Goal: Task Accomplishment & Management: Manage account settings

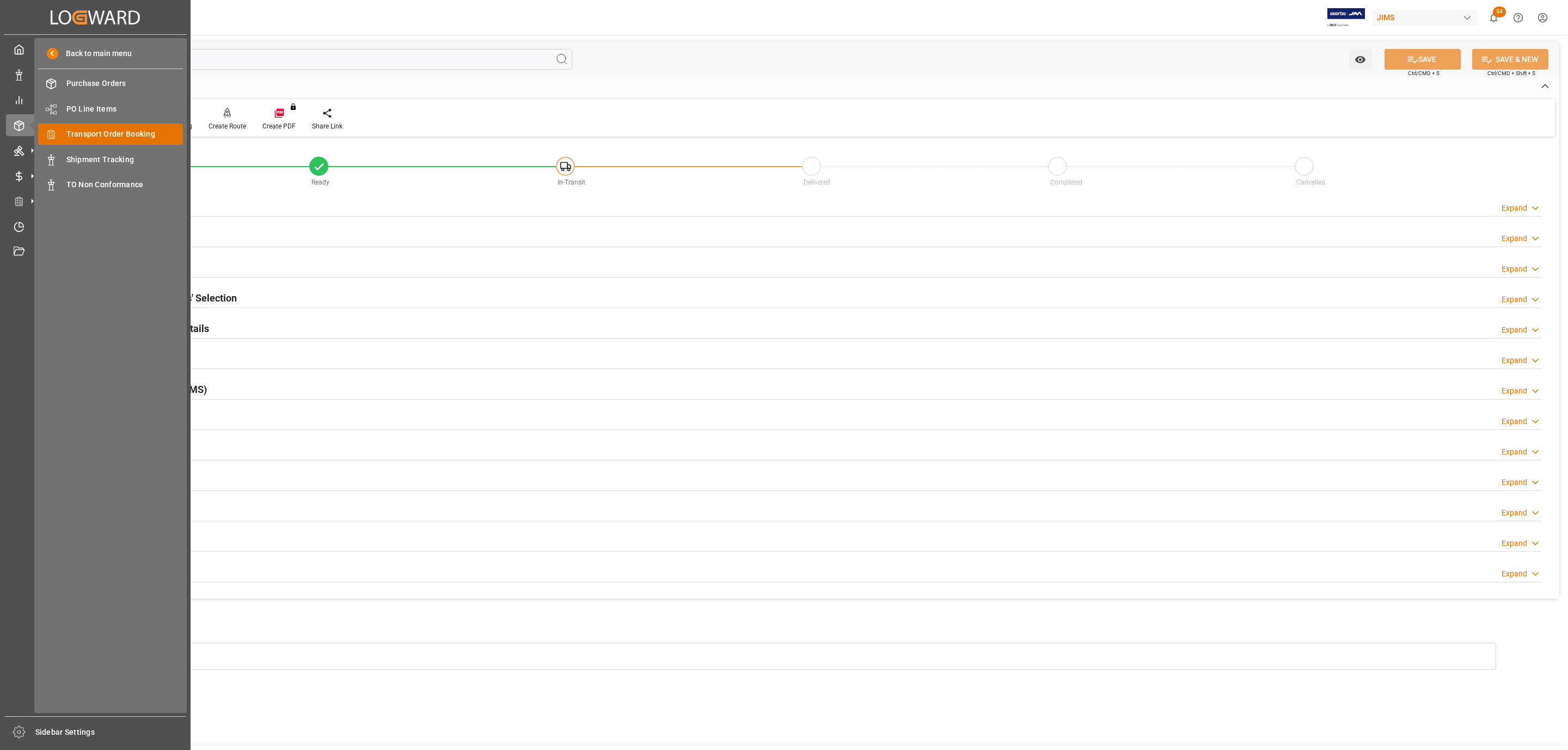
click at [128, 135] on span "Transport Order Booking" at bounding box center [124, 134] width 117 height 12
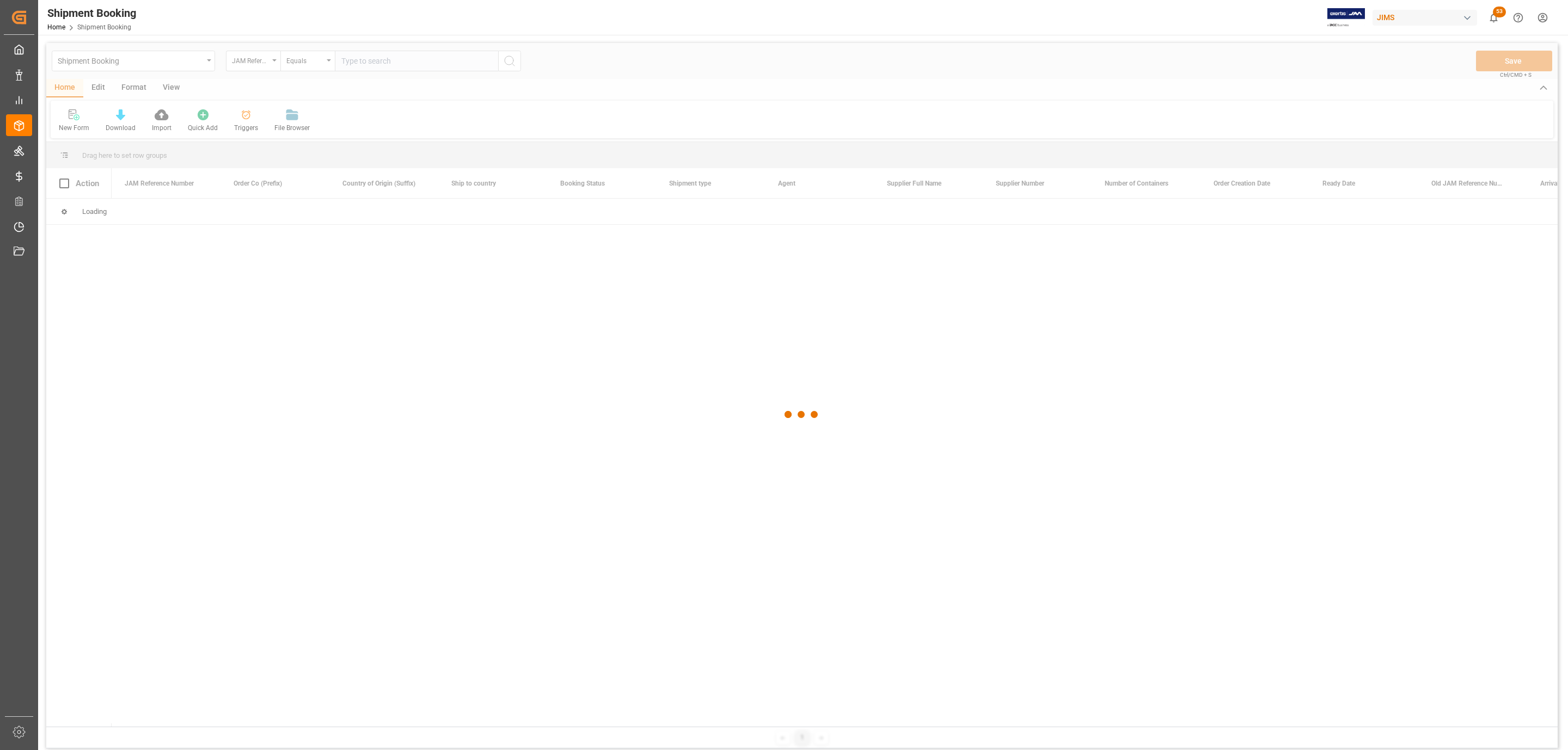
paste input "77-11161-[GEOGRAPHIC_DATA]"
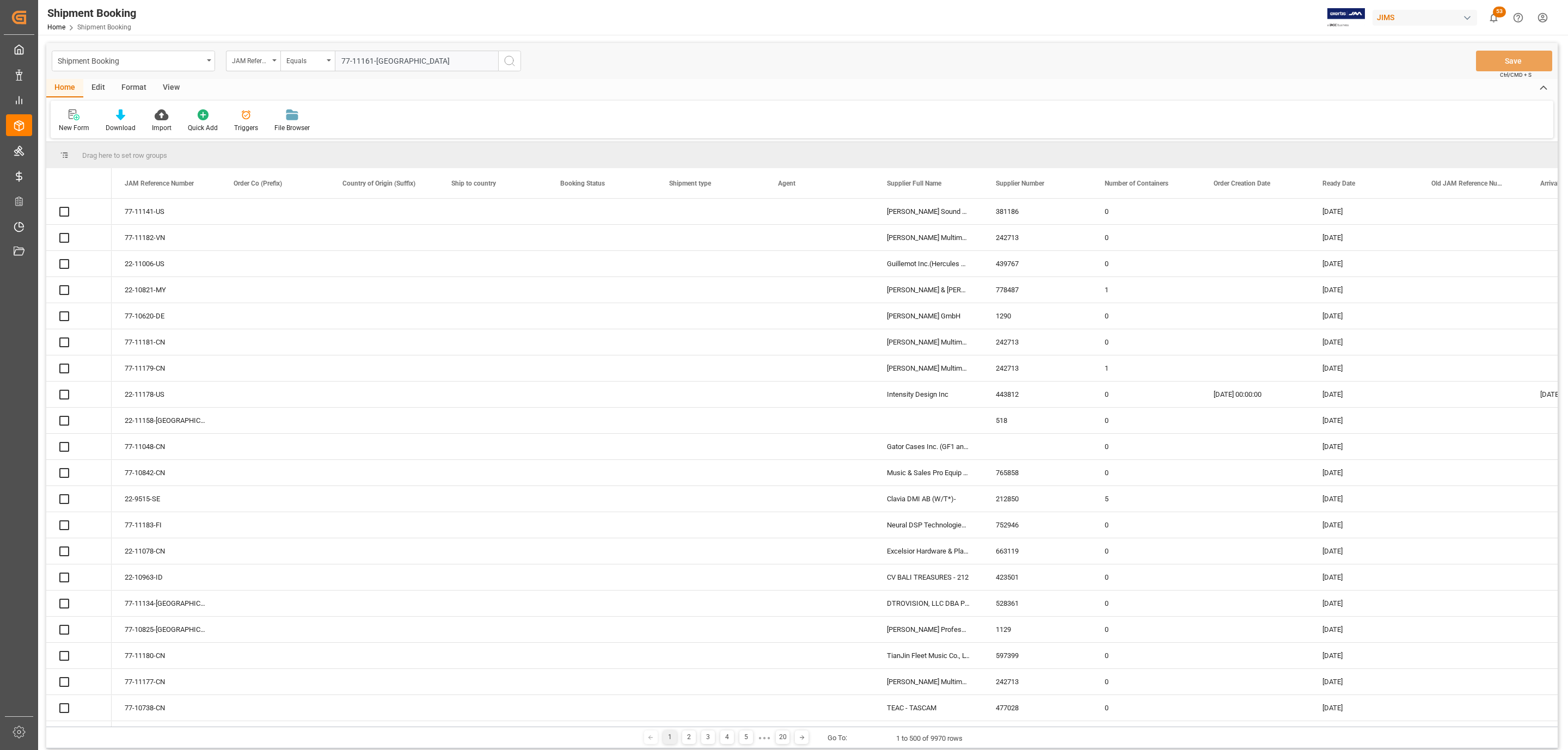
type input "77-11161-[GEOGRAPHIC_DATA]"
click at [507, 64] on circle "search button" at bounding box center [509, 60] width 9 height 9
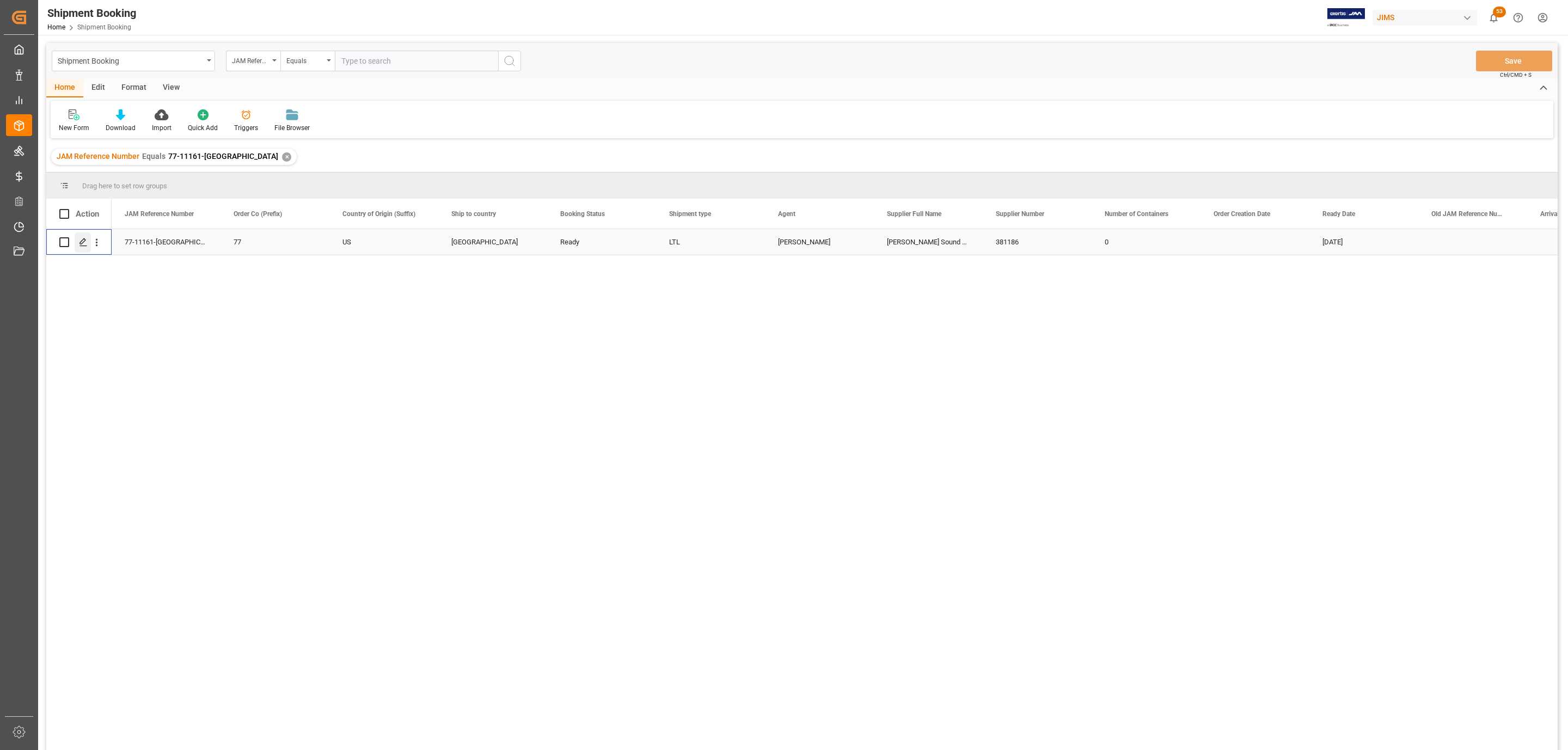
click at [77, 243] on div "Press SPACE to select this row." at bounding box center [83, 242] width 17 height 20
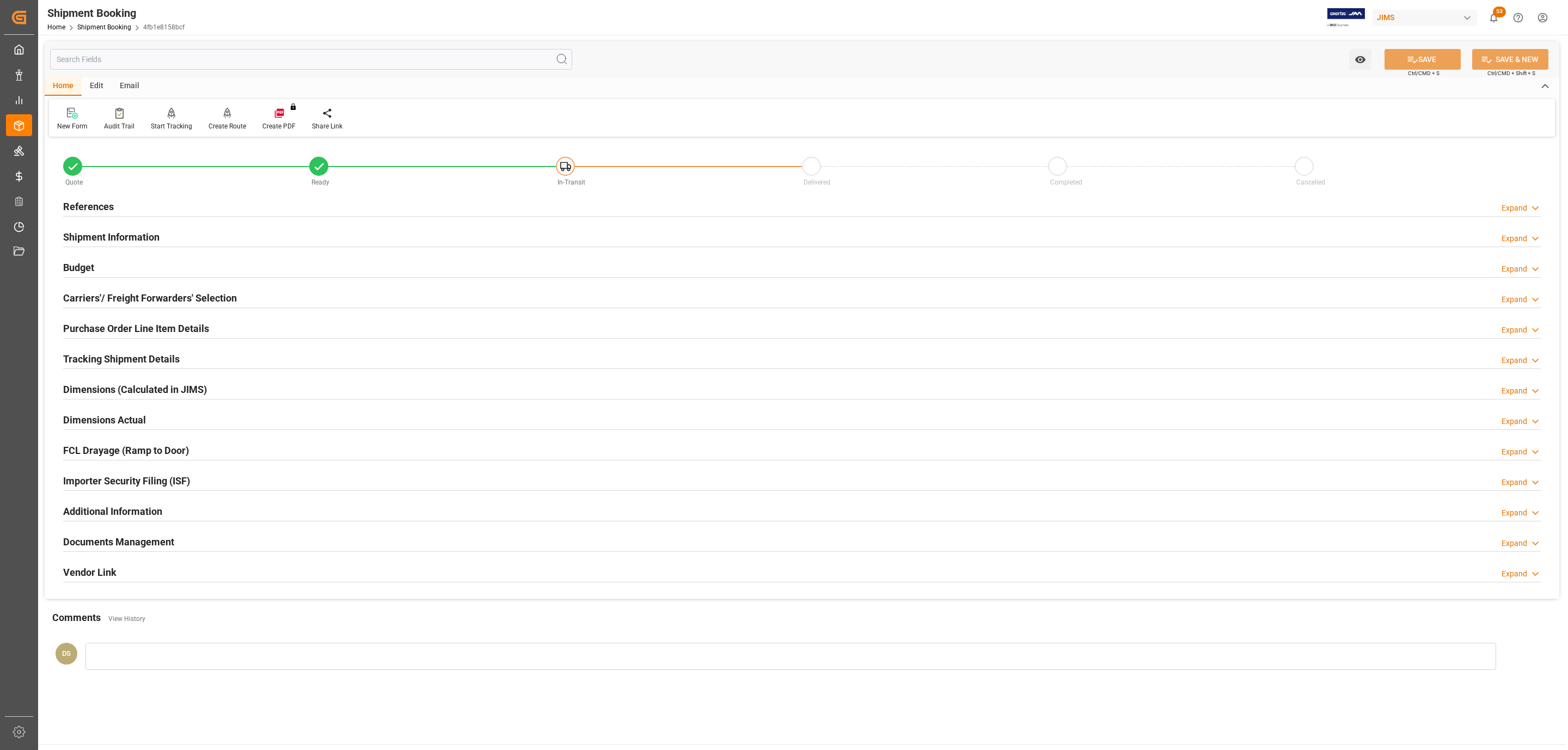
click at [97, 360] on h2 "Tracking Shipment Details" at bounding box center [121, 358] width 117 height 15
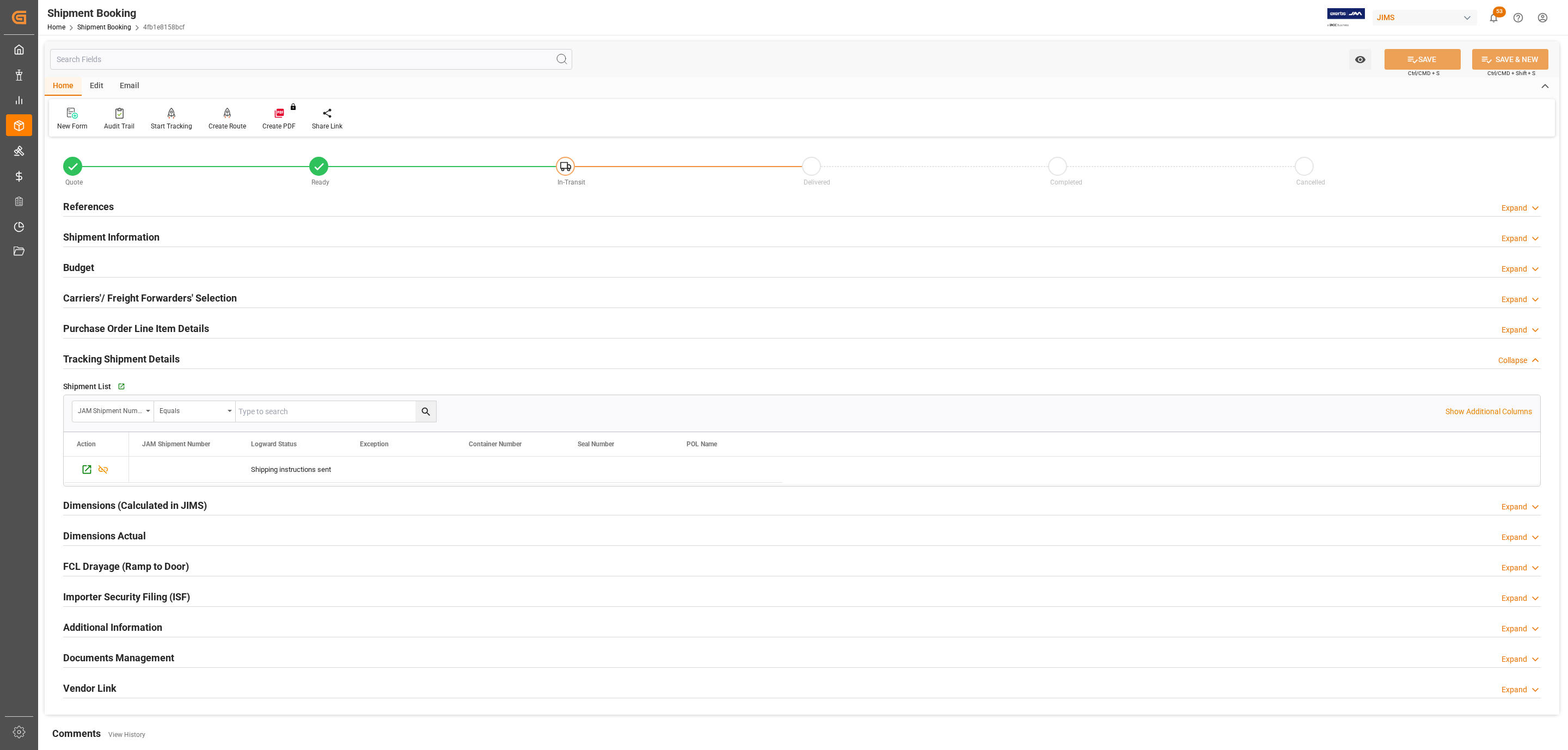
click at [135, 304] on h2 "Carriers'/ Freight Forwarders' Selection" at bounding box center [149, 298] width 173 height 15
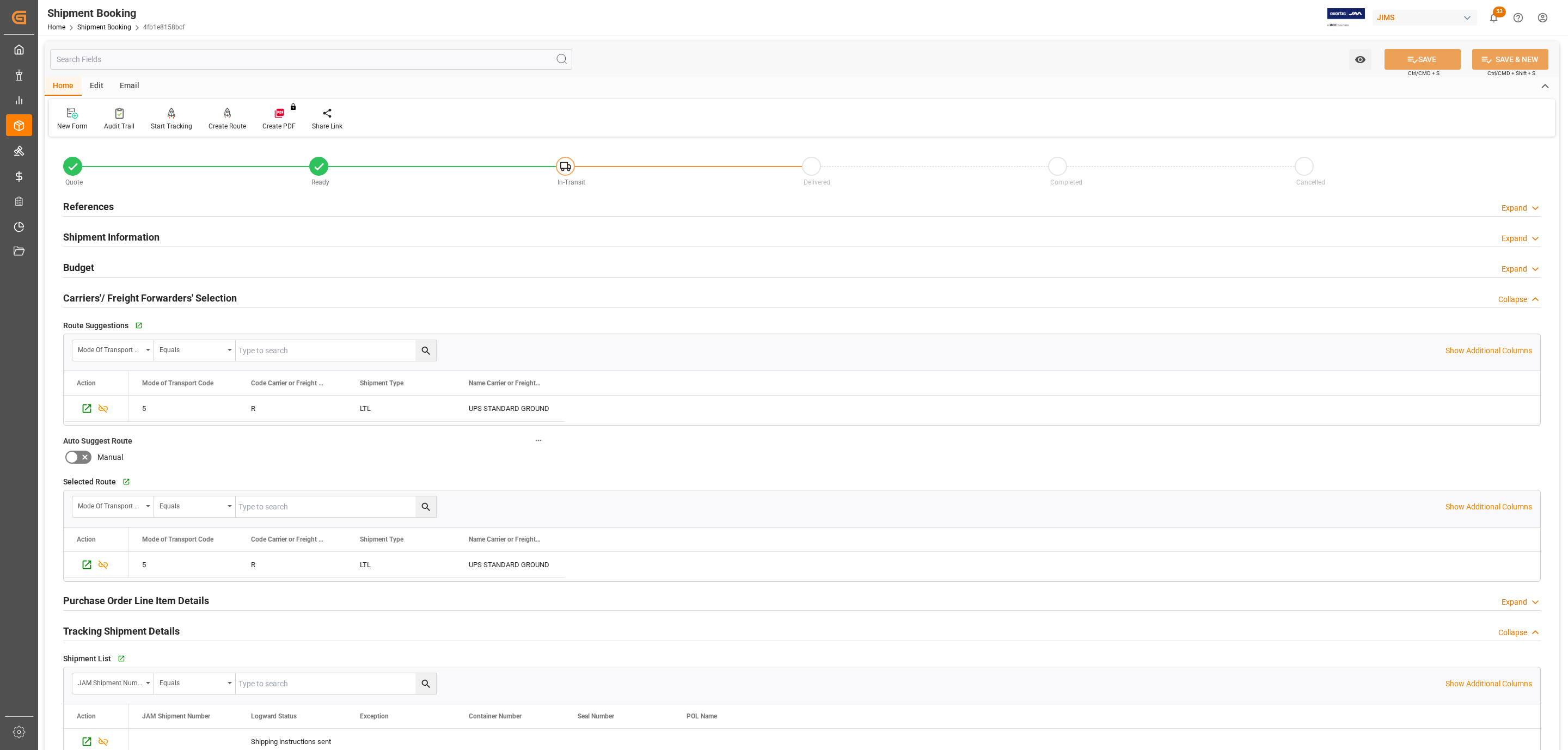
click at [135, 304] on h2 "Carriers'/ Freight Forwarders' Selection" at bounding box center [149, 298] width 173 height 15
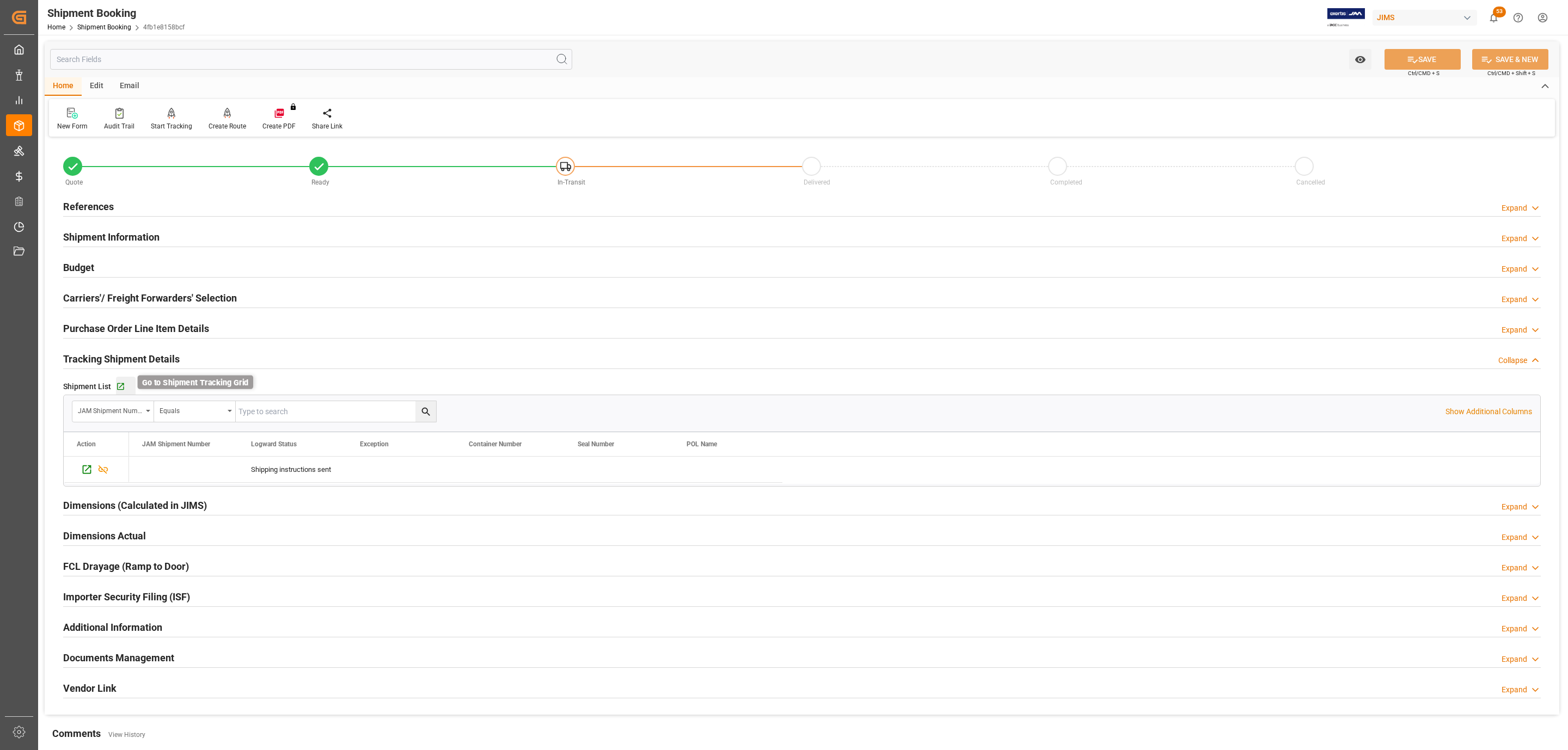
click at [119, 390] on icon "button" at bounding box center [120, 386] width 9 height 9
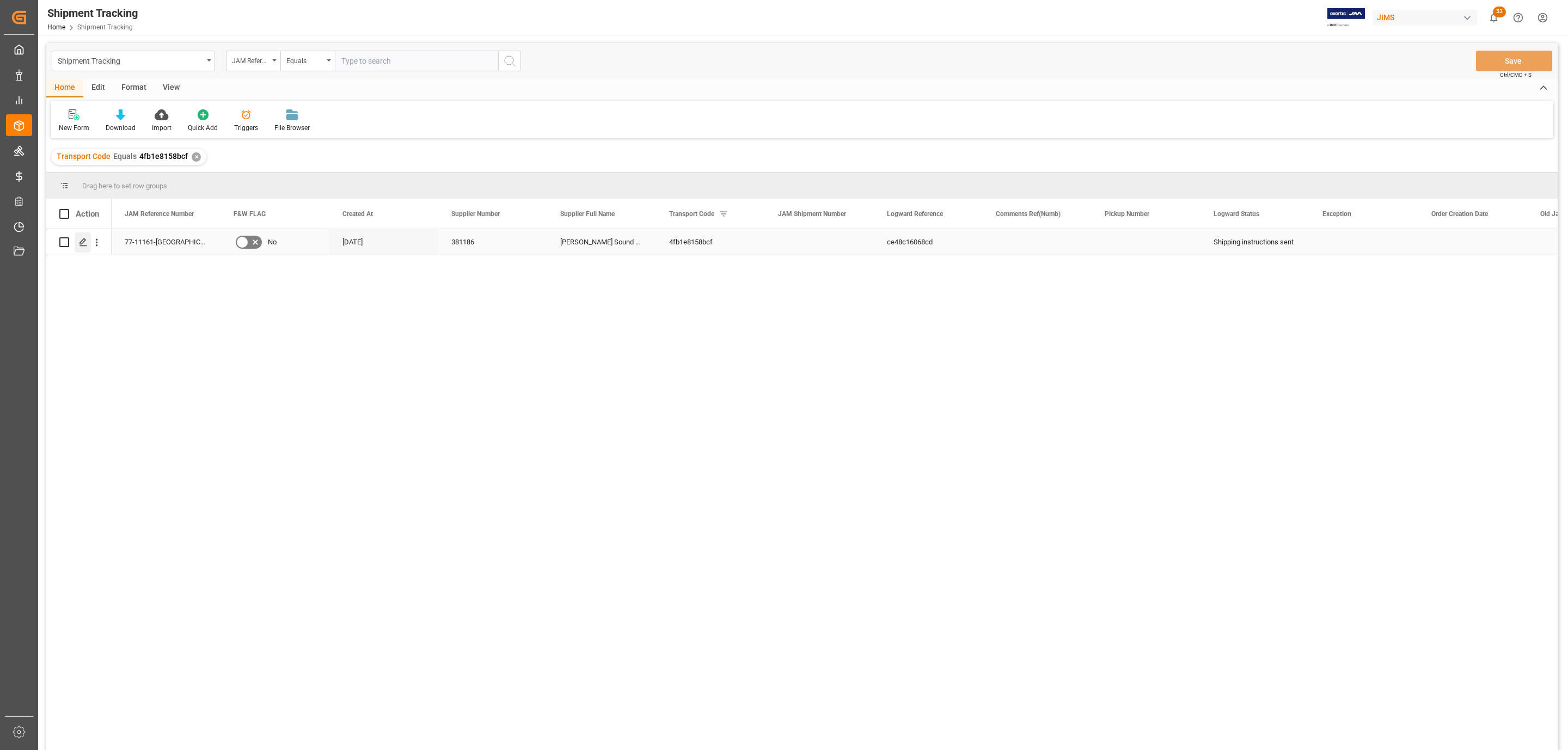
click at [82, 243] on polygon "Press SPACE to select this row." at bounding box center [83, 242] width 6 height 6
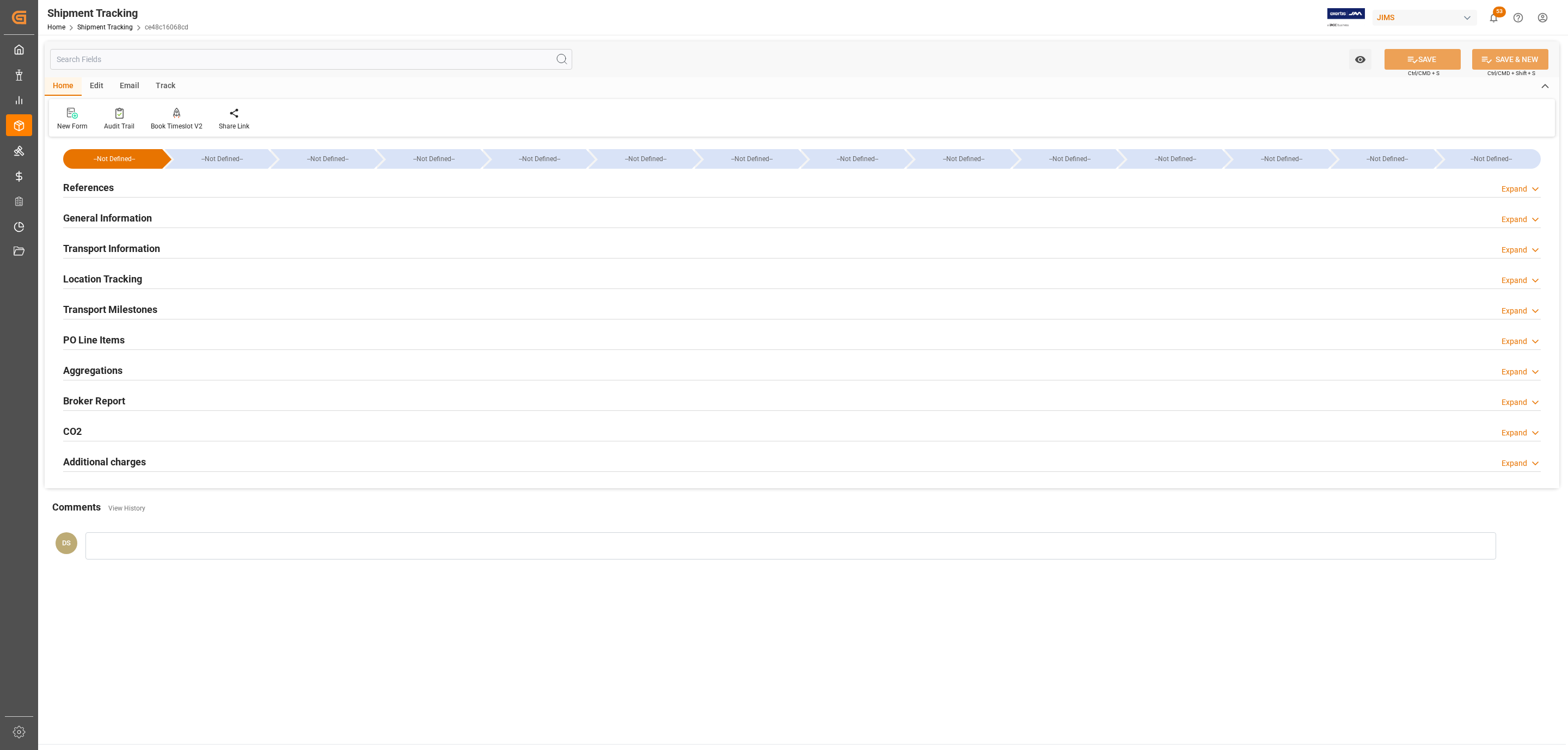
type input "[DATE]"
click at [130, 189] on div "References Expand" at bounding box center [801, 186] width 1478 height 21
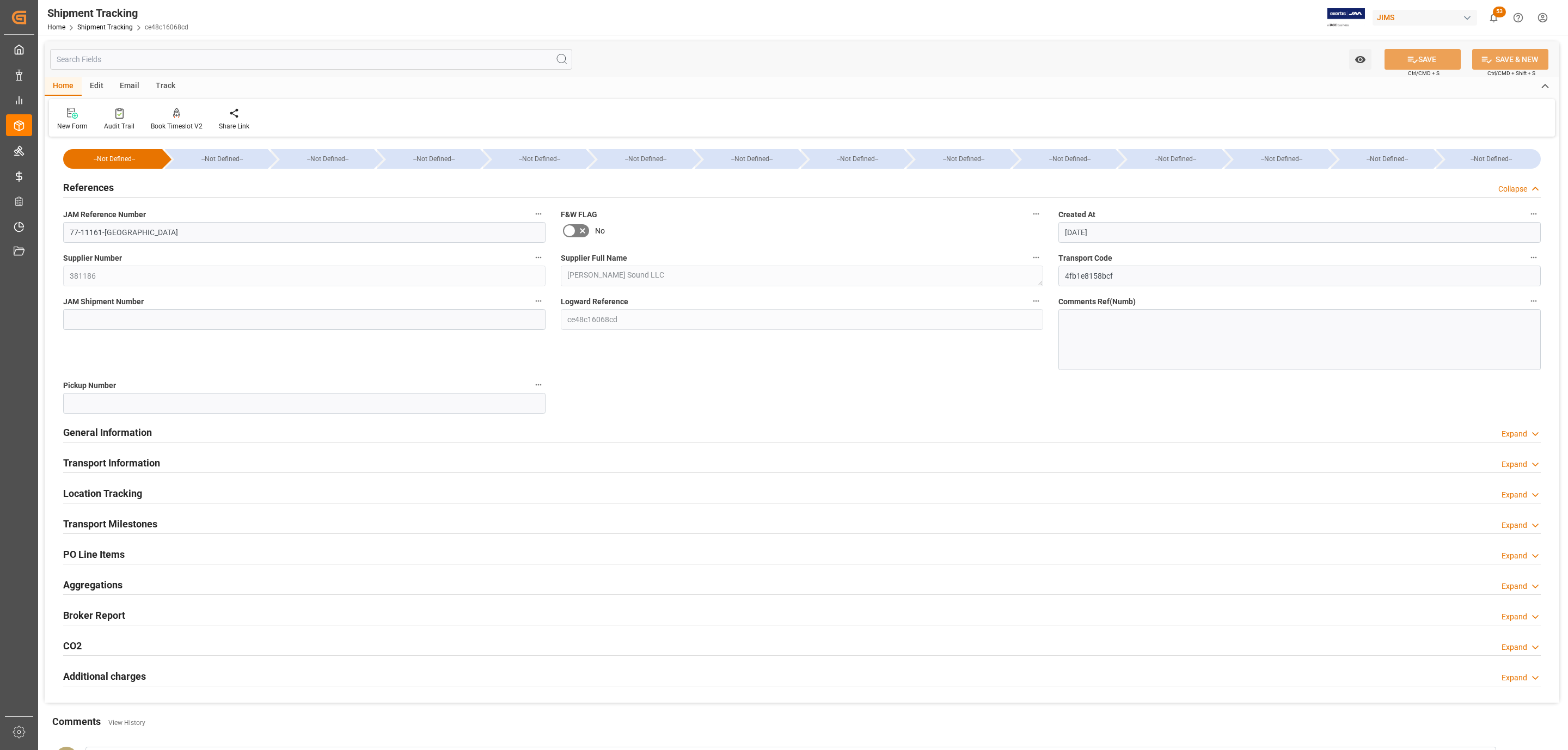
click at [126, 330] on div "JAM Shipment Number" at bounding box center [304, 331] width 497 height 84
click at [123, 322] on input at bounding box center [304, 320] width 482 height 21
paste input "73126"
type input "73126"
click at [1395, 58] on button "SAVE" at bounding box center [1423, 59] width 76 height 21
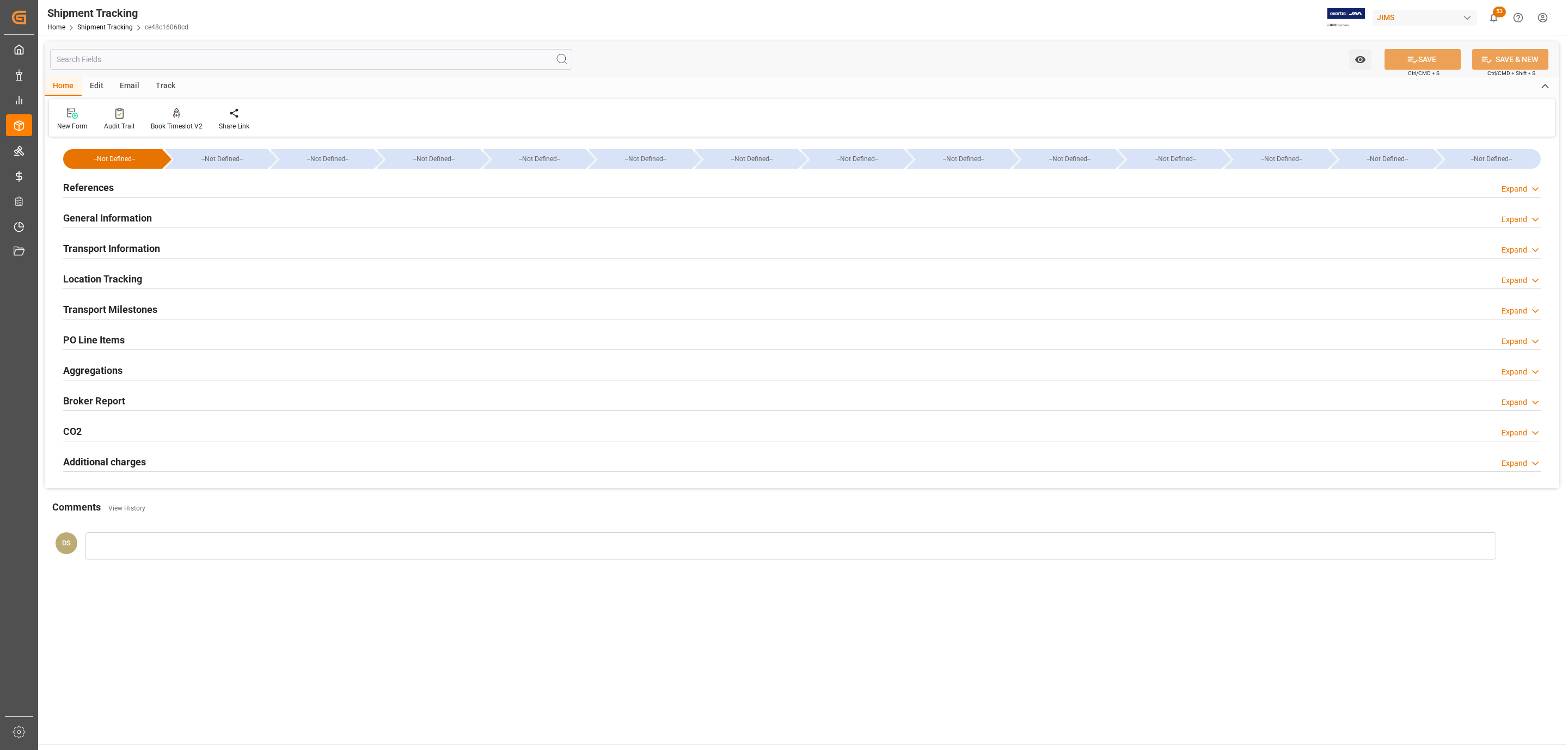
click at [122, 306] on h2 "Transport Milestones" at bounding box center [110, 309] width 94 height 15
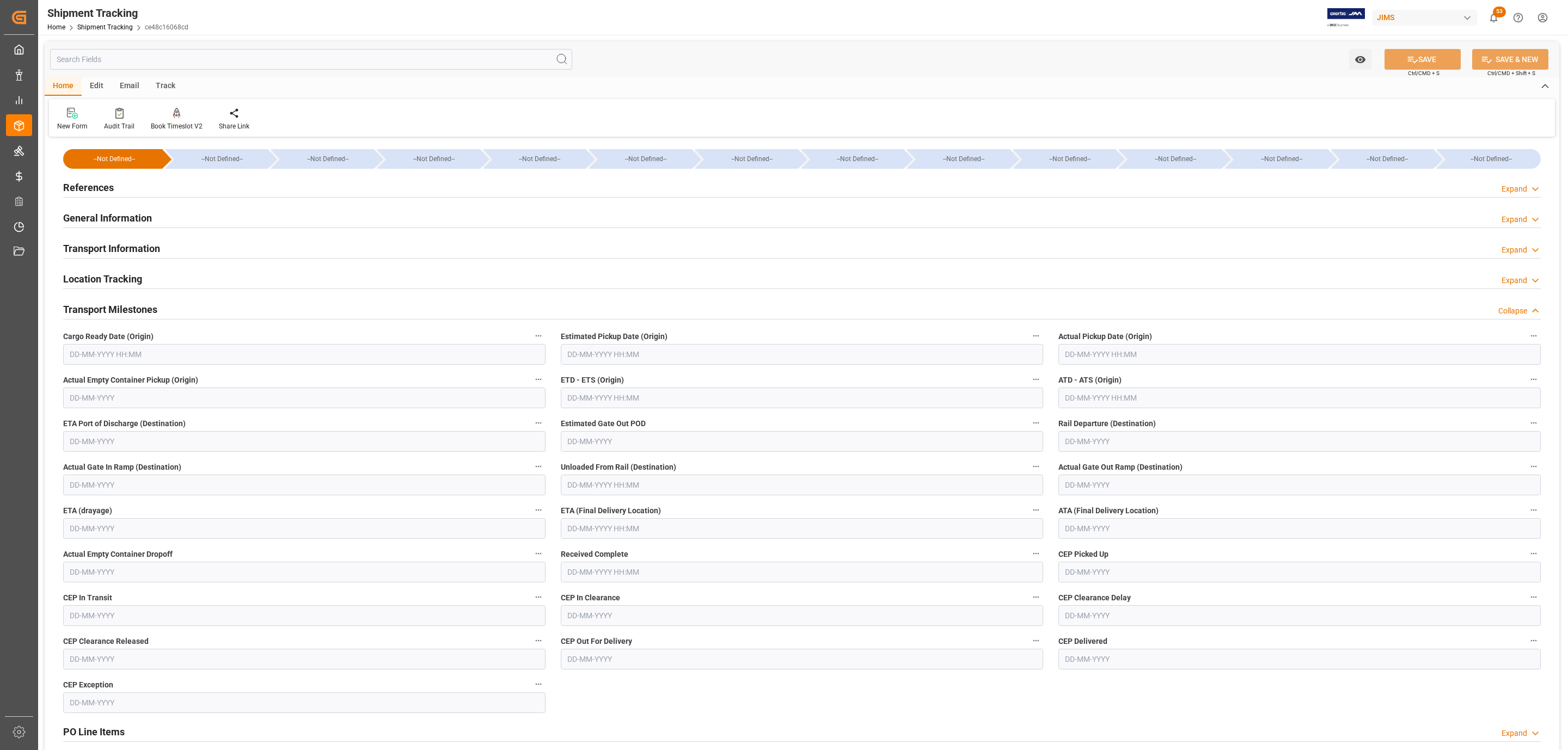
click at [122, 349] on input "text" at bounding box center [304, 354] width 482 height 21
click at [113, 381] on div "[DATE]" at bounding box center [141, 382] width 155 height 11
click at [160, 463] on span "19" at bounding box center [162, 463] width 7 height 8
type input "19-09-2025 00:00"
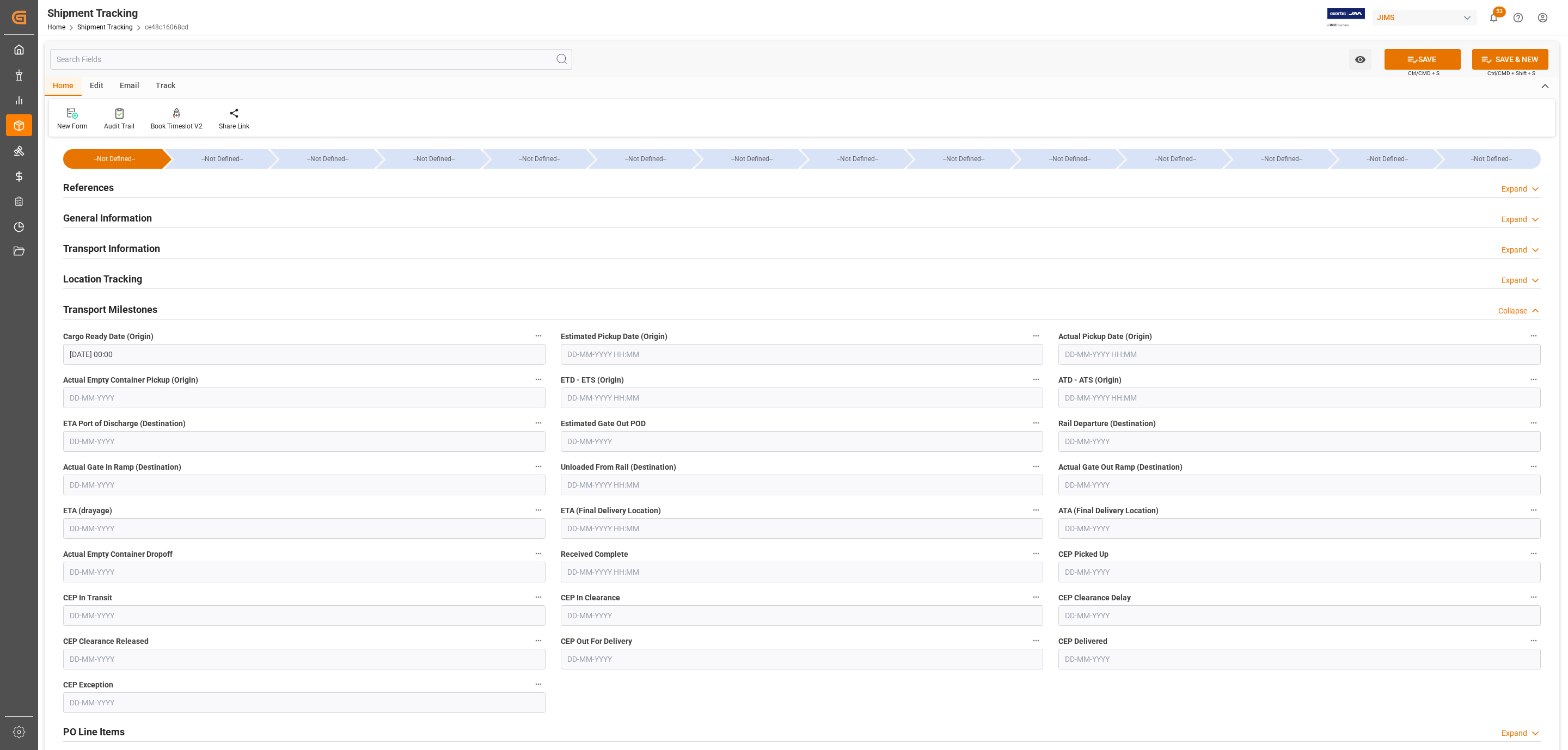
click at [593, 338] on span "Estimated Pickup Date (Origin)" at bounding box center [614, 336] width 107 height 12
click at [1029, 338] on button "Estimated Pickup Date (Origin)" at bounding box center [1036, 336] width 14 height 14
click at [595, 348] on div at bounding box center [784, 375] width 1568 height 750
click at [596, 350] on input "text" at bounding box center [802, 354] width 482 height 21
click at [613, 376] on div "September 2025 Mo Tu We Th Fr Sa Su" at bounding box center [639, 390] width 155 height 37
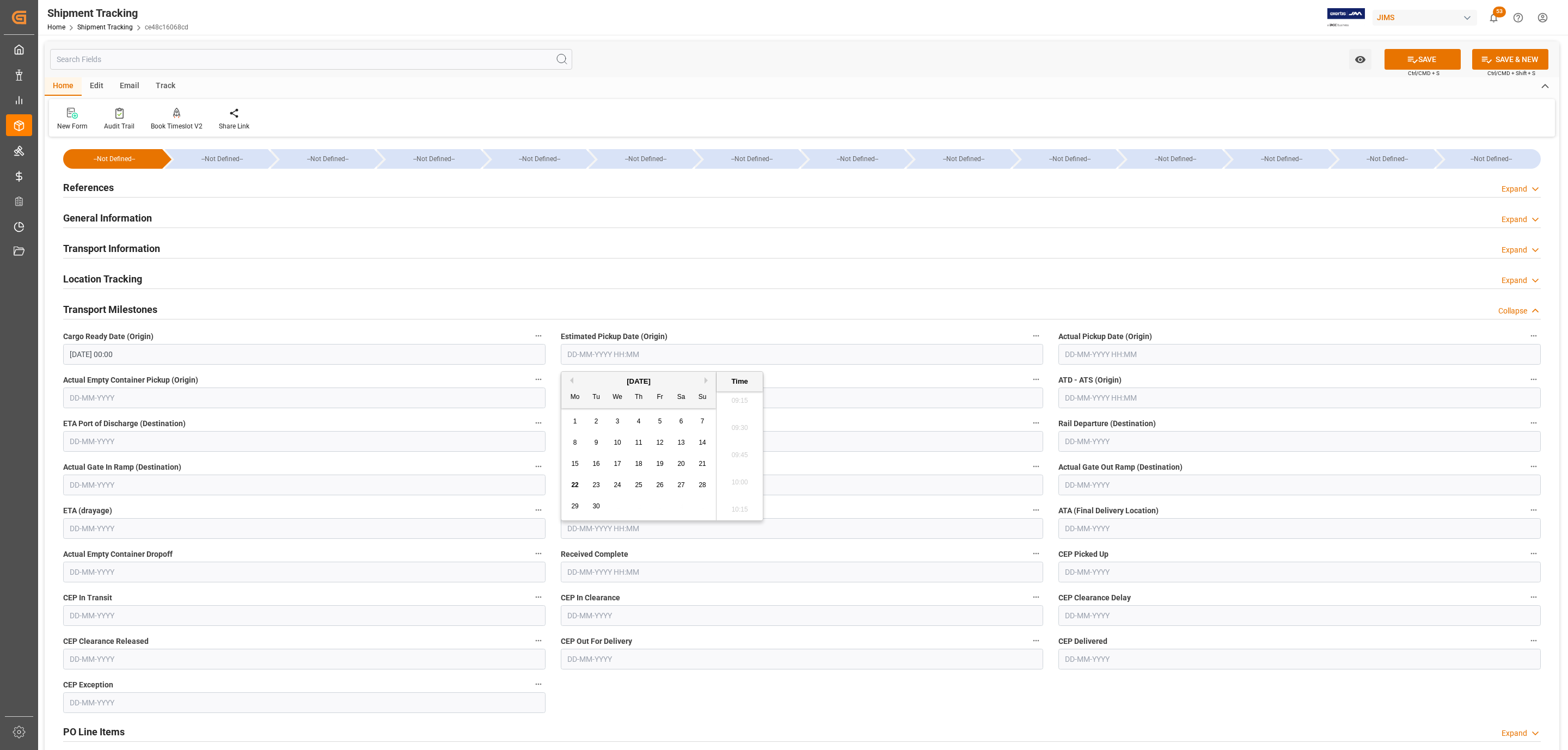
click at [662, 466] on span "19" at bounding box center [660, 463] width 7 height 8
type input "19-09-2025 00:00"
click at [1076, 349] on input "text" at bounding box center [1299, 354] width 482 height 21
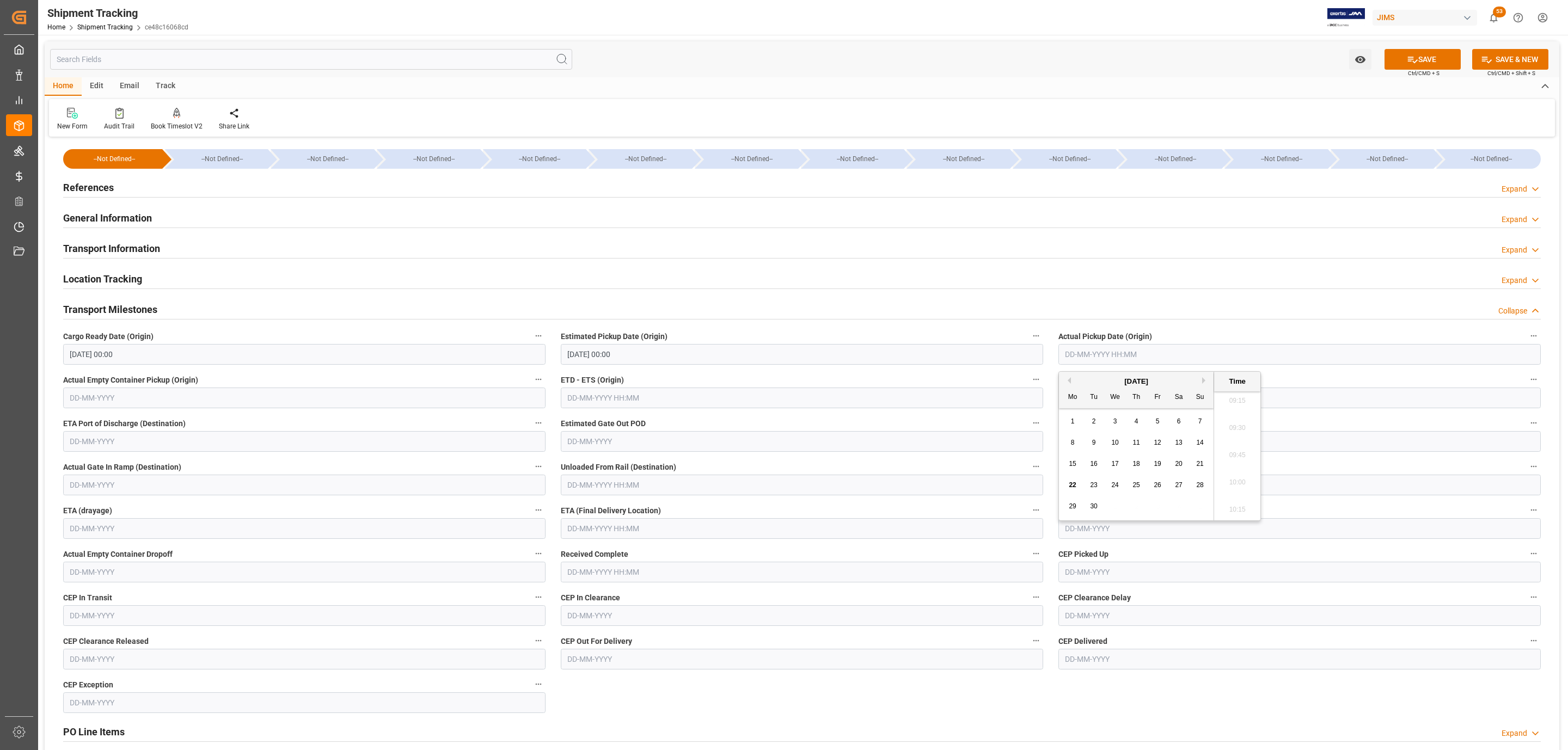
click at [1118, 387] on div "Mo Tu We Th Fr Sa Su" at bounding box center [1136, 397] width 155 height 21
click at [1154, 466] on div "19" at bounding box center [1158, 464] width 14 height 13
type input "19-09-2025 00:00"
click at [650, 536] on input "text" at bounding box center [802, 528] width 482 height 21
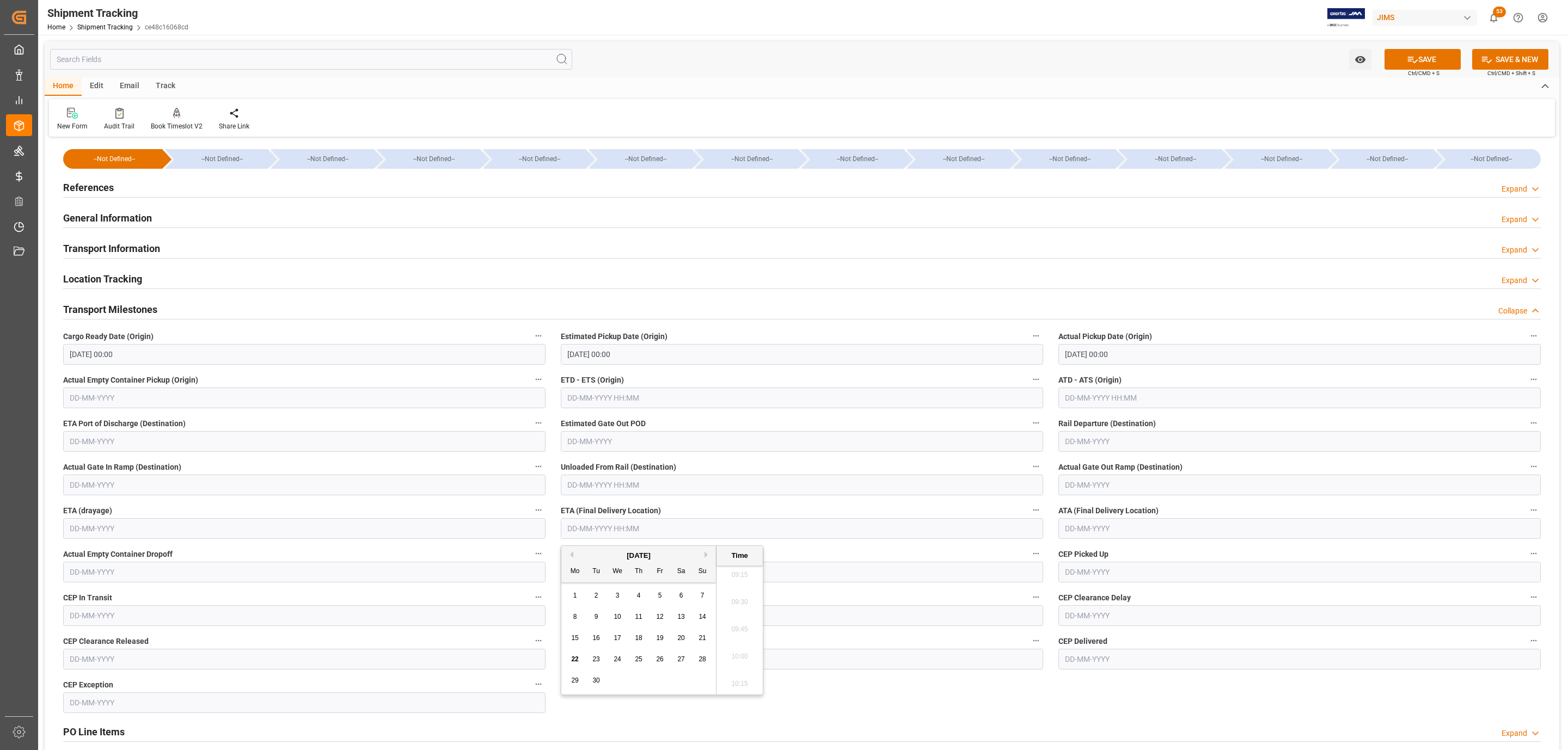
click at [626, 552] on div "September 2025" at bounding box center [639, 556] width 155 height 11
click at [620, 658] on span "24" at bounding box center [617, 659] width 7 height 8
type input "24-09-2025 00:00"
click at [1407, 59] on icon at bounding box center [1413, 59] width 12 height 12
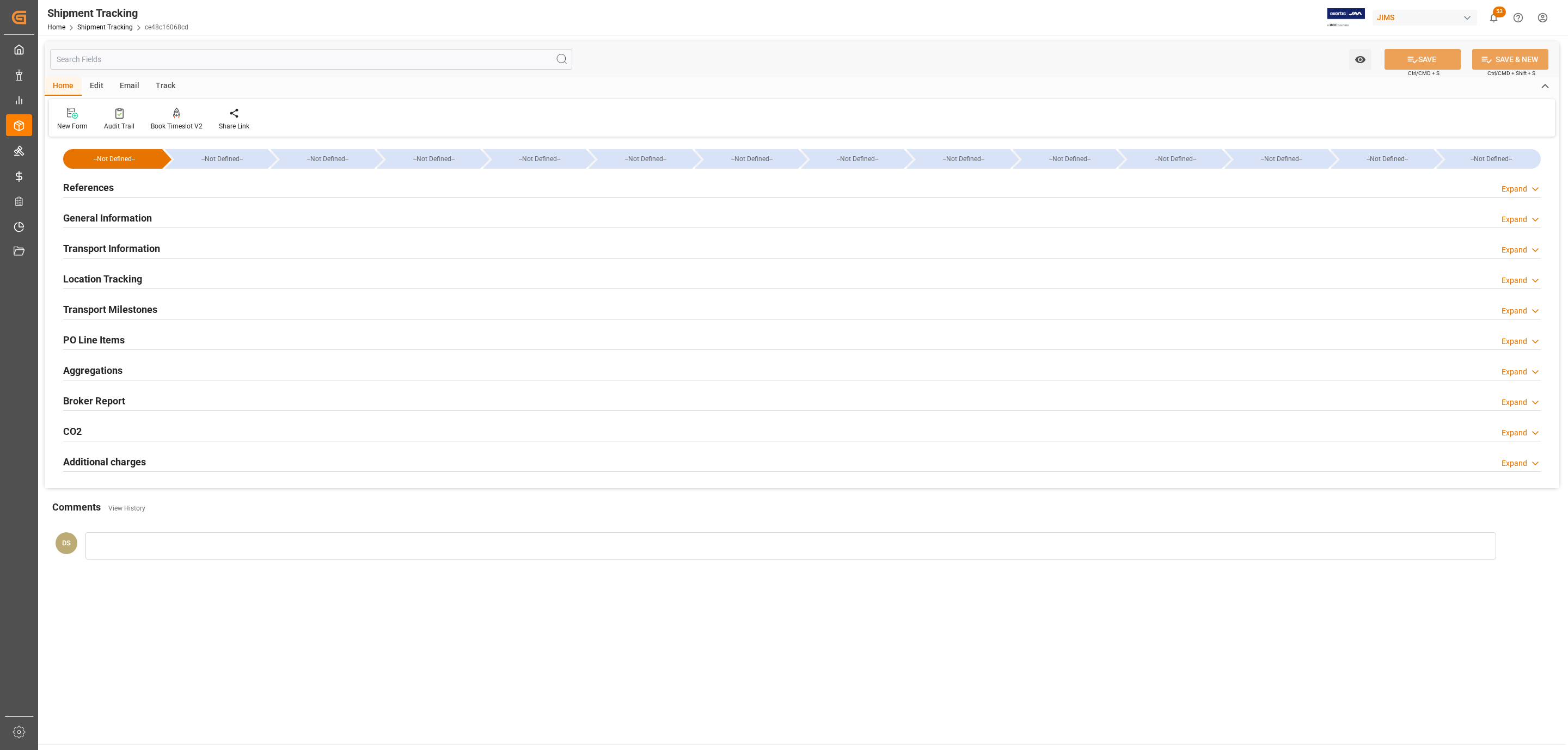
click at [153, 255] on h2 "Transport Information" at bounding box center [111, 248] width 97 height 15
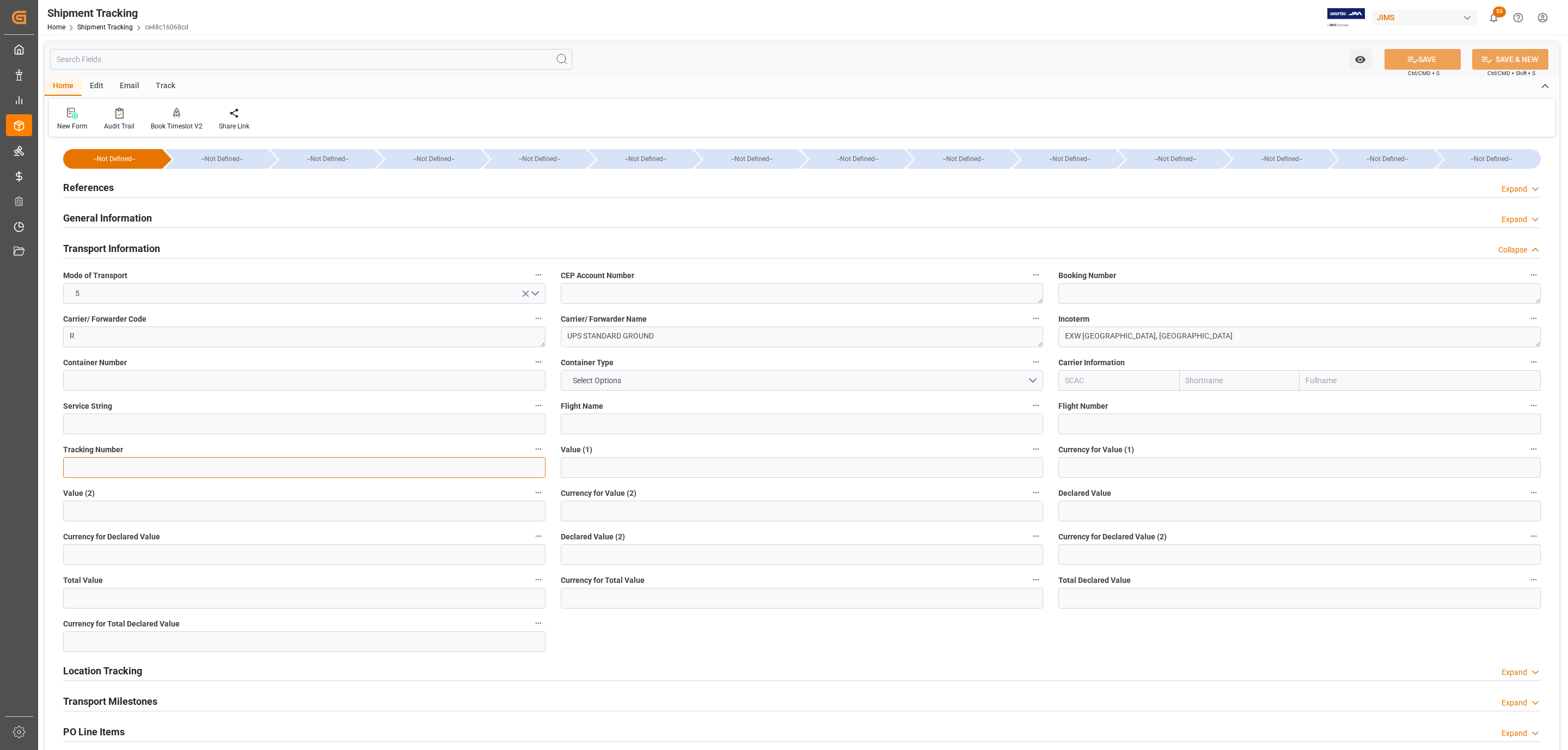
click at [108, 472] on input at bounding box center [304, 468] width 482 height 21
paste input "1ZV191446840626911"
type input "1ZV191446840626911"
click at [1116, 518] on input "text" at bounding box center [1299, 511] width 482 height 21
type input "2394"
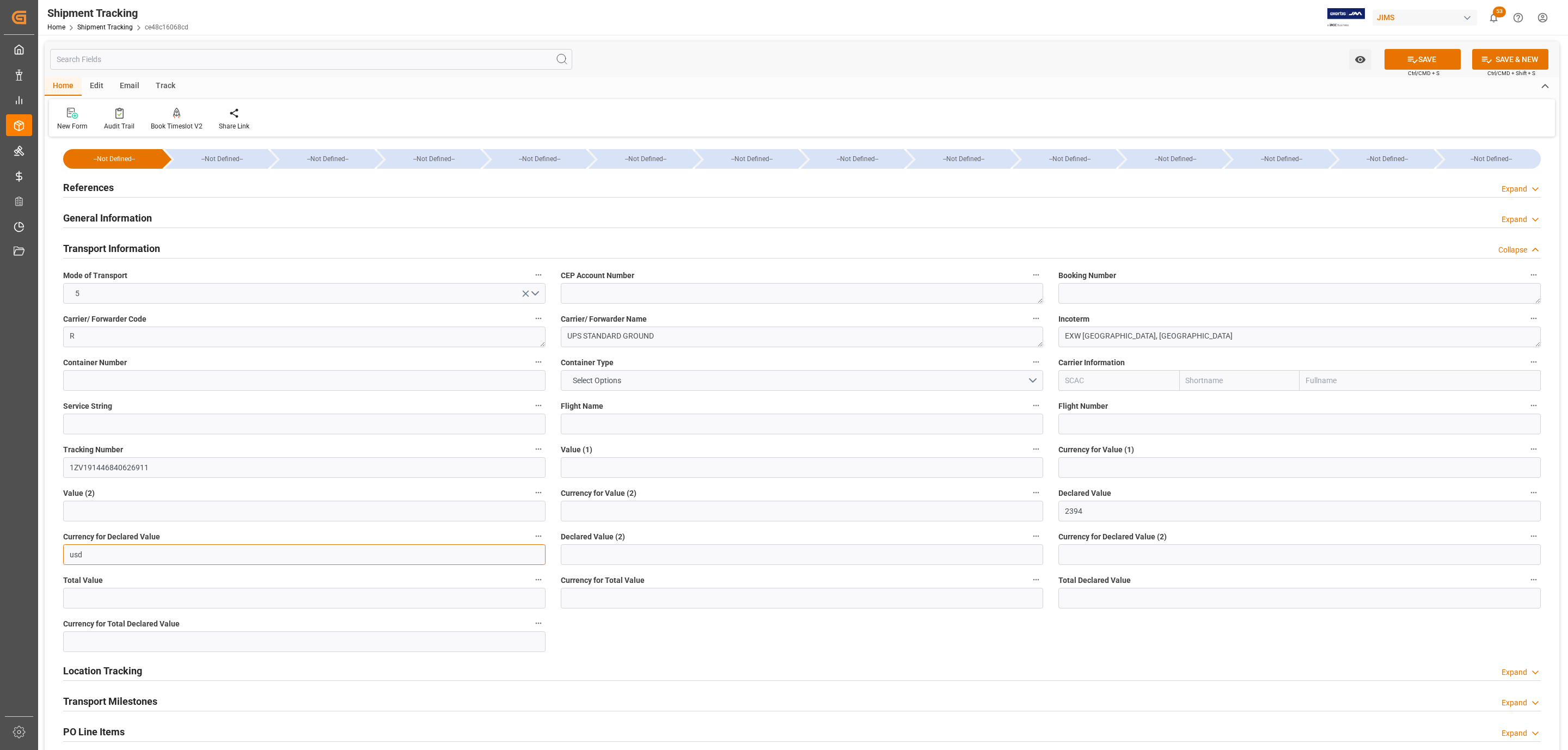
type input "USD"
click at [1403, 58] on button "SAVE" at bounding box center [1423, 59] width 76 height 21
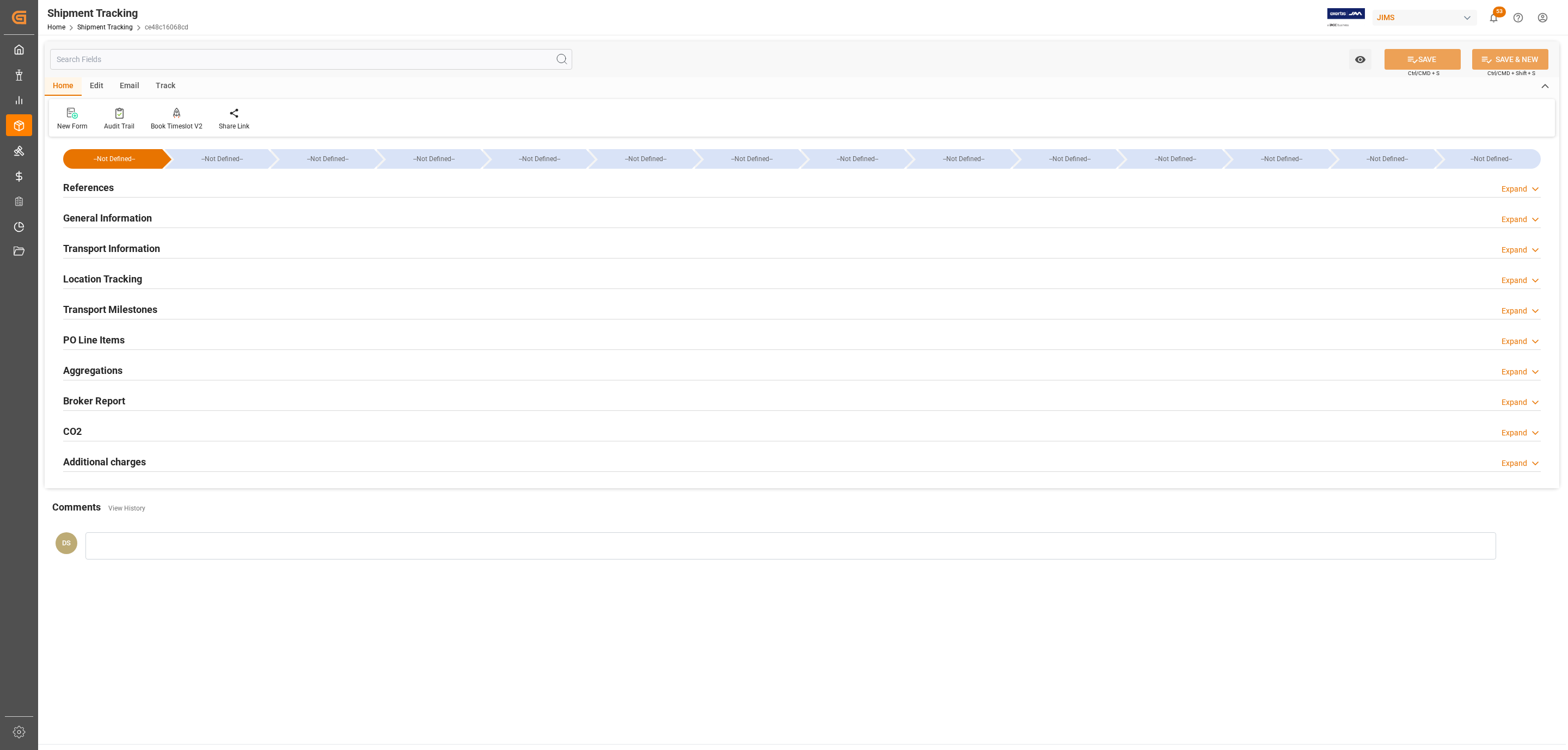
click at [247, 216] on div "General Information Expand" at bounding box center [801, 218] width 1478 height 21
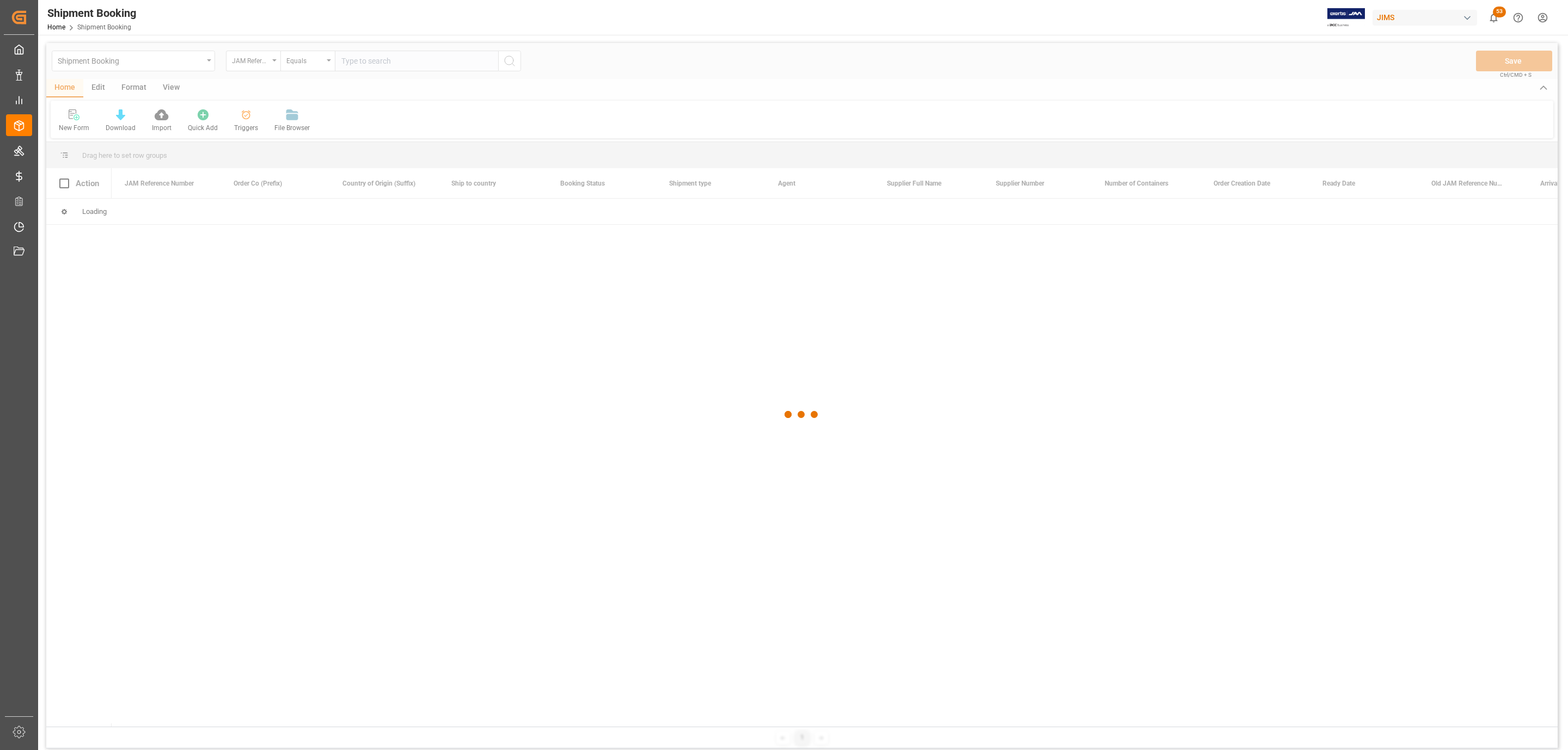
paste input "77-10881-CN"
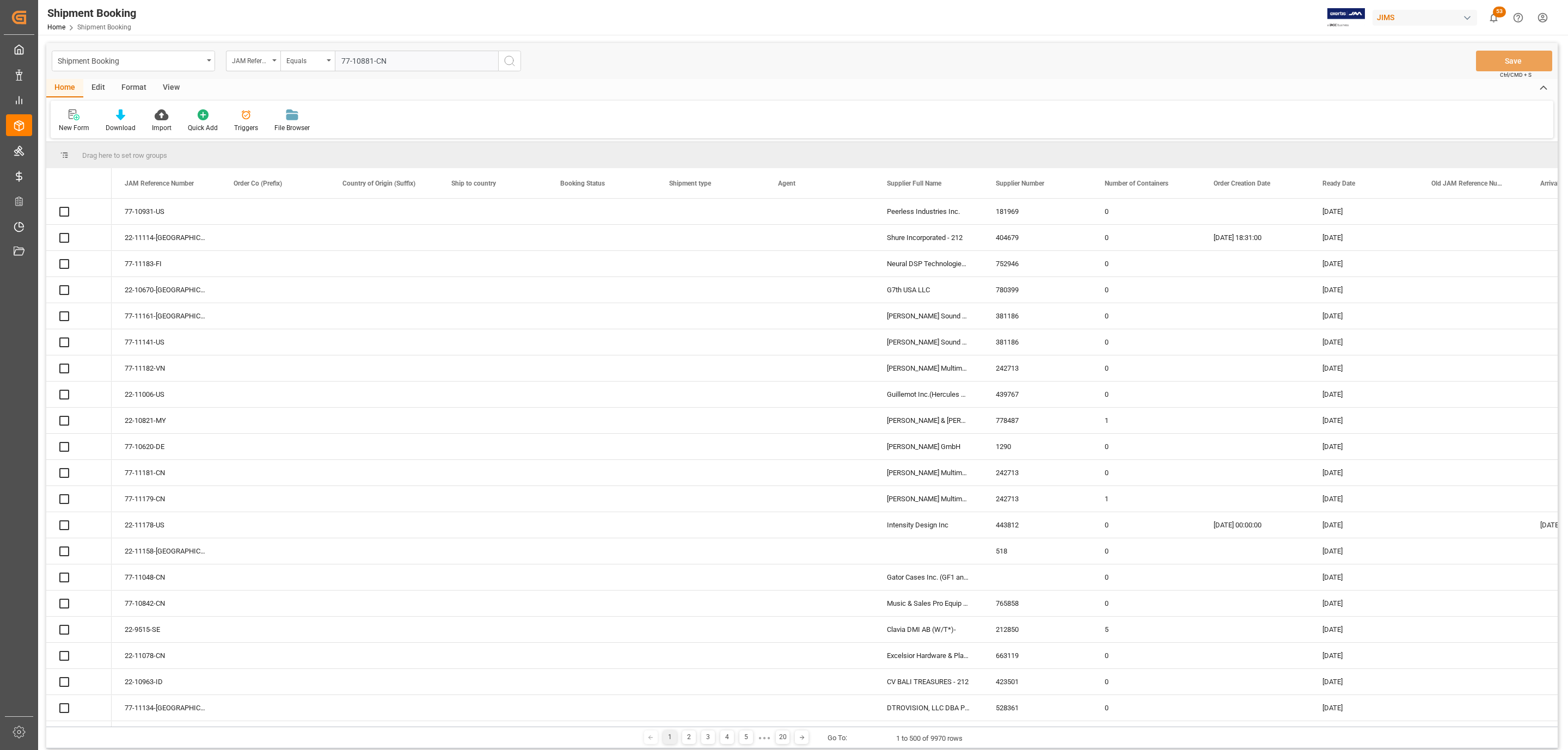
type input "77-10881-CN"
click at [506, 64] on icon "search button" at bounding box center [509, 61] width 13 height 13
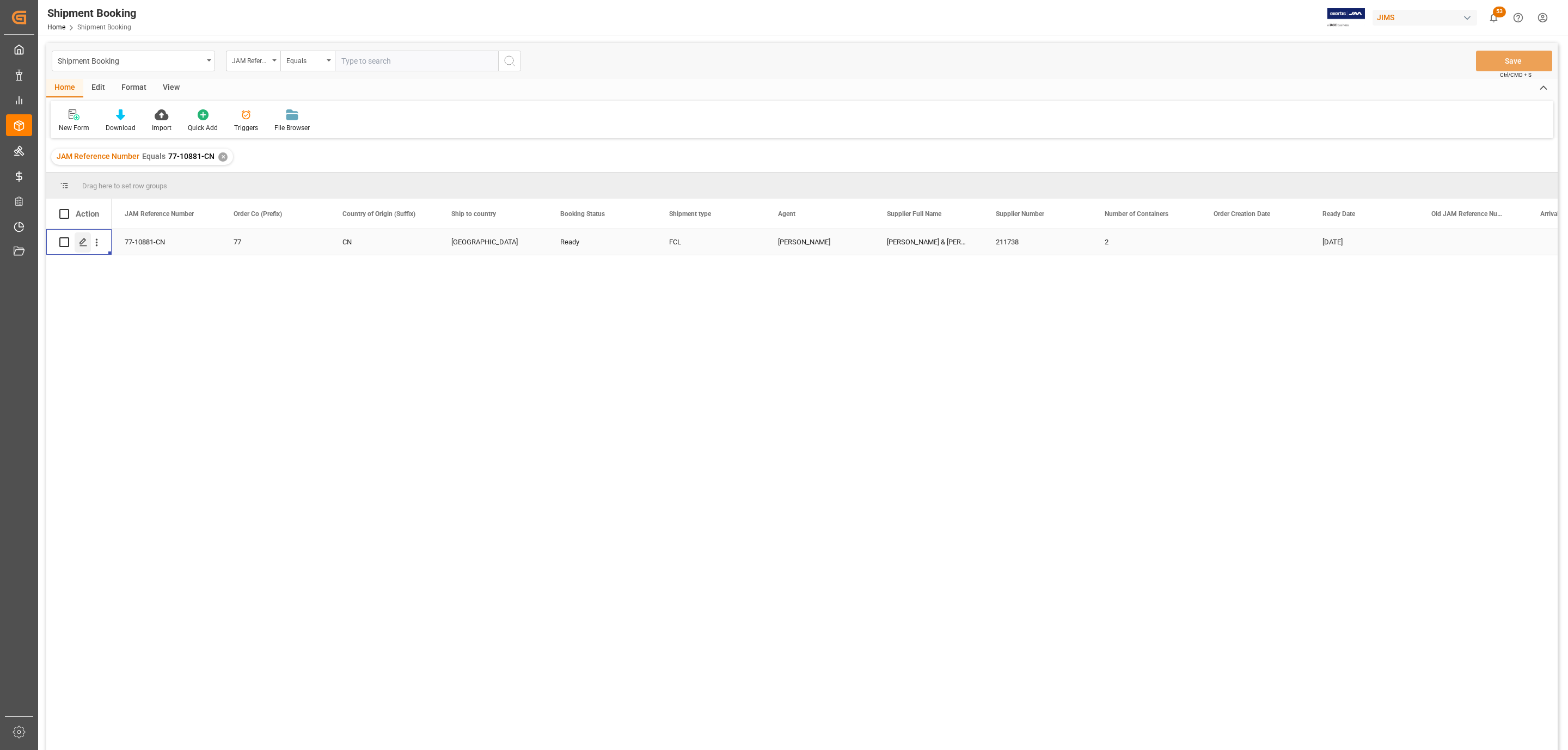
click at [84, 242] on icon "Press SPACE to select this row." at bounding box center [83, 242] width 9 height 9
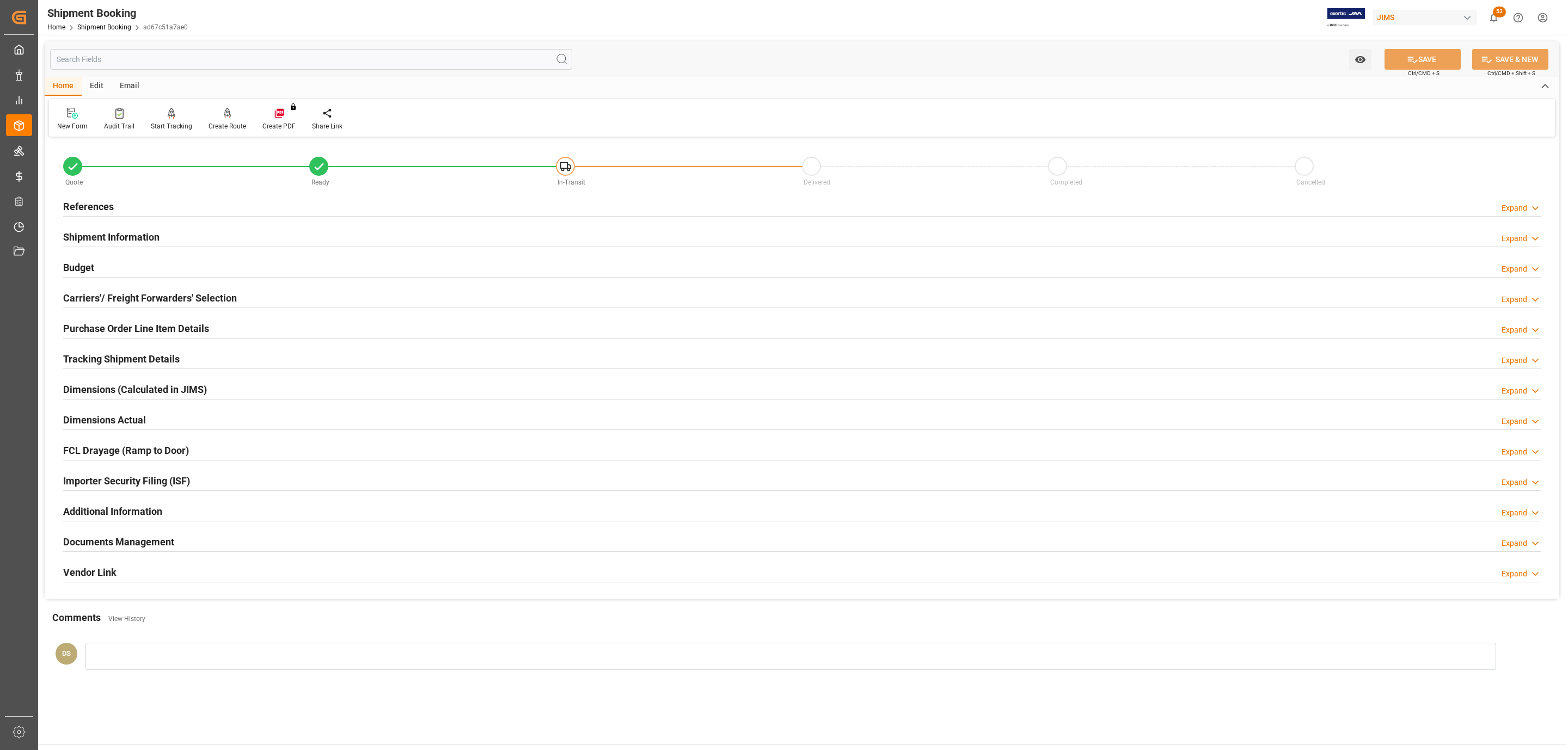
click at [115, 244] on h2 "Shipment Information" at bounding box center [111, 237] width 97 height 15
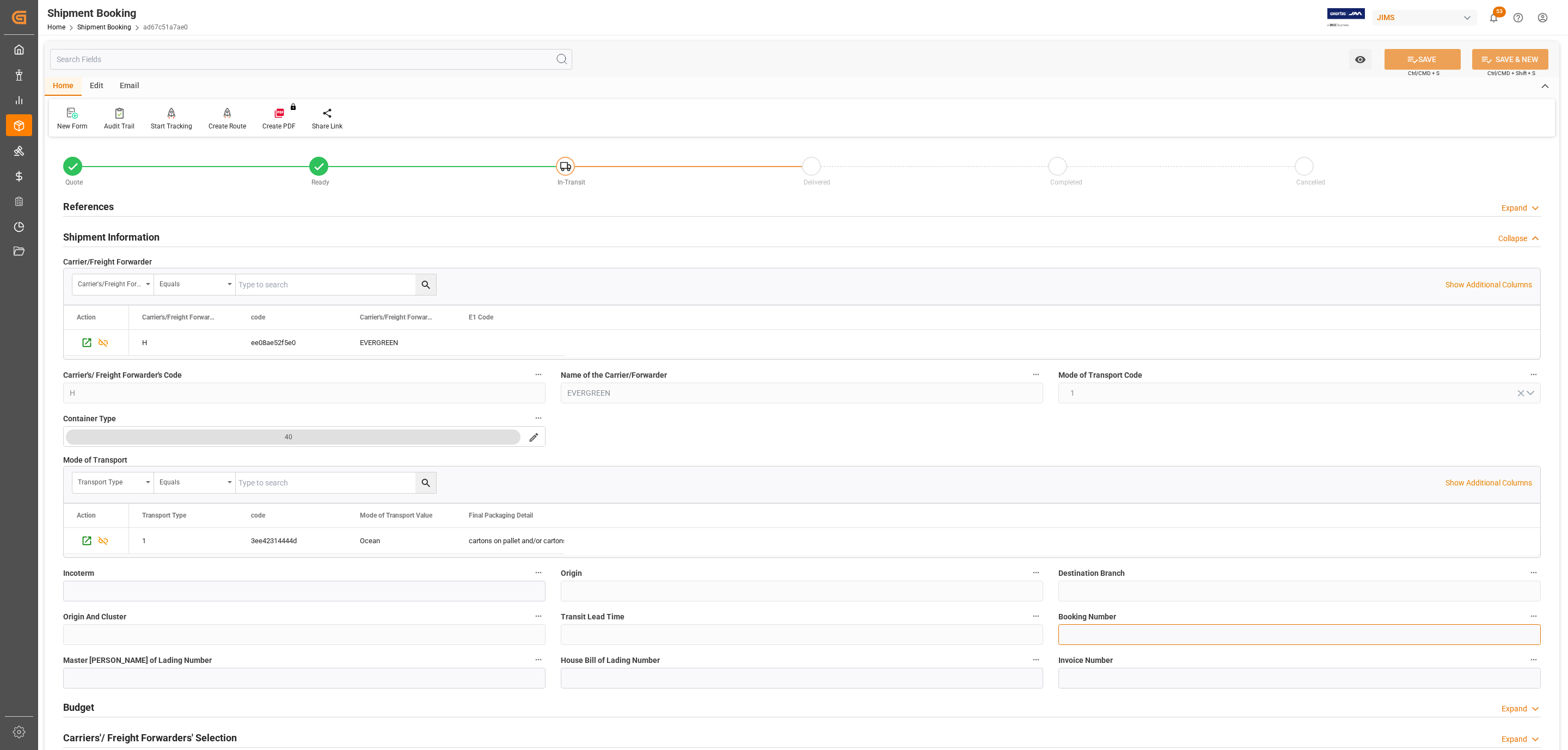
click at [1147, 645] on input at bounding box center [1299, 635] width 482 height 21
paste input "149506947832"
type input "149506947832"
click at [1408, 64] on icon at bounding box center [1413, 59] width 12 height 12
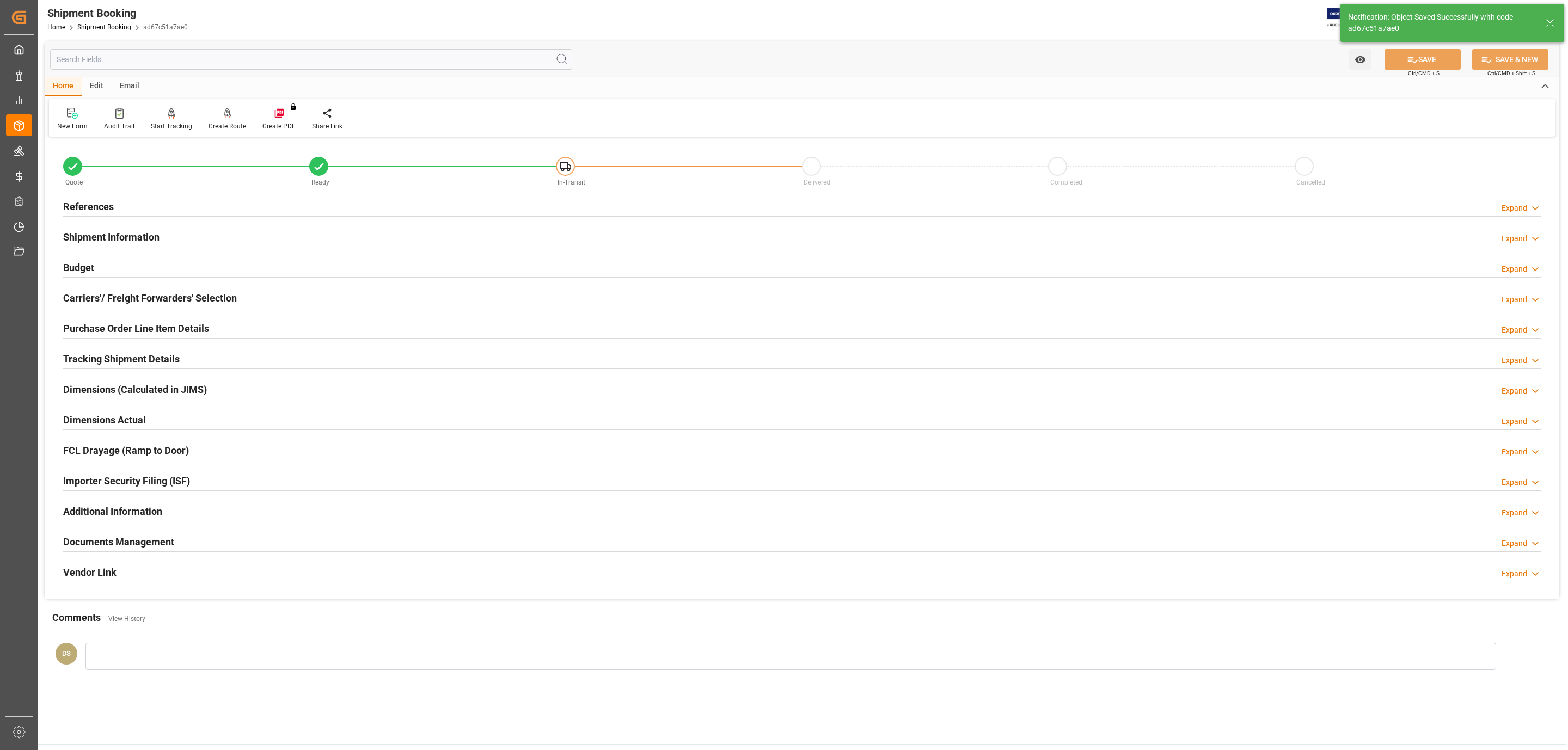
click at [118, 361] on h2 "Tracking Shipment Details" at bounding box center [121, 358] width 117 height 15
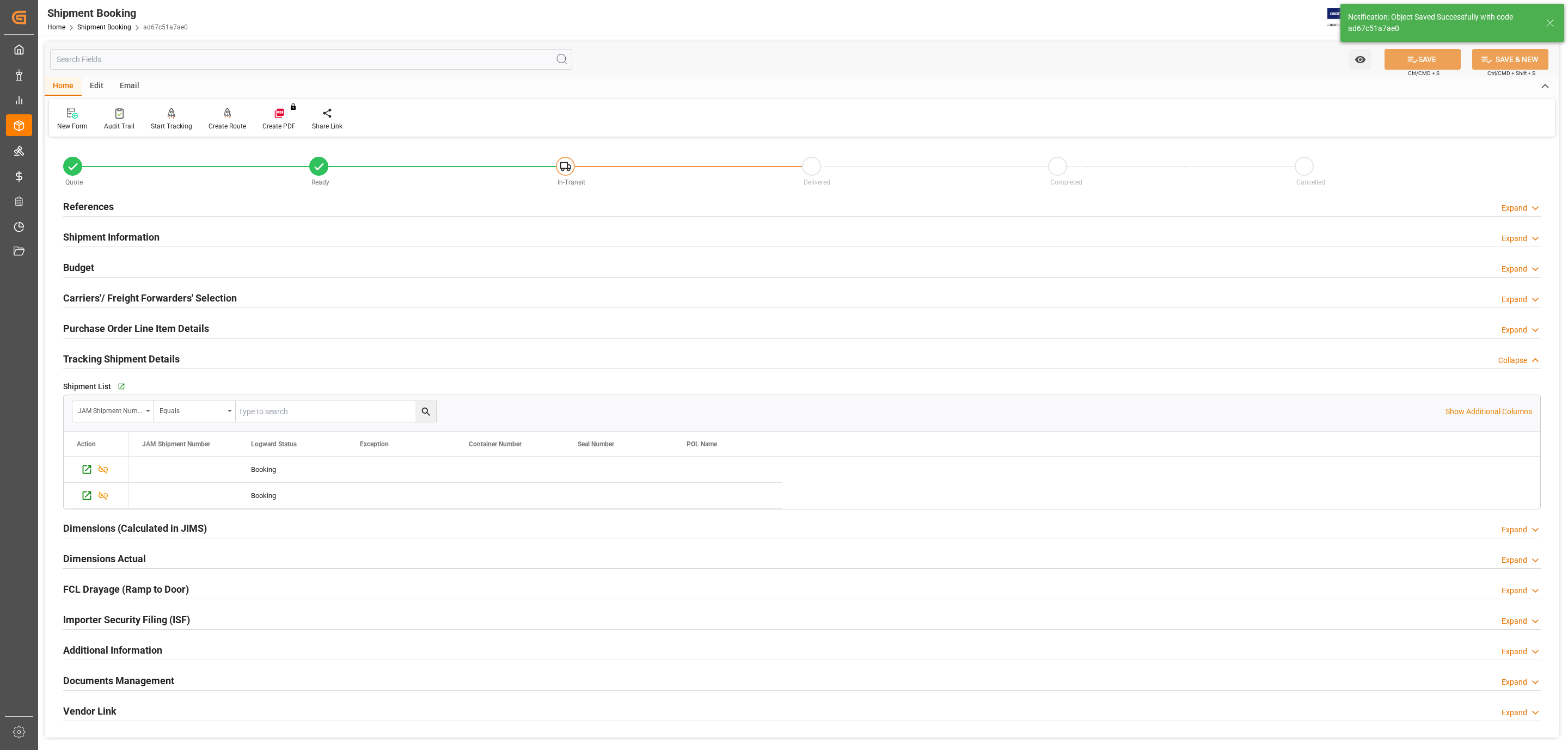
click at [119, 325] on h2 "Purchase Order Line Item Details" at bounding box center [135, 328] width 146 height 15
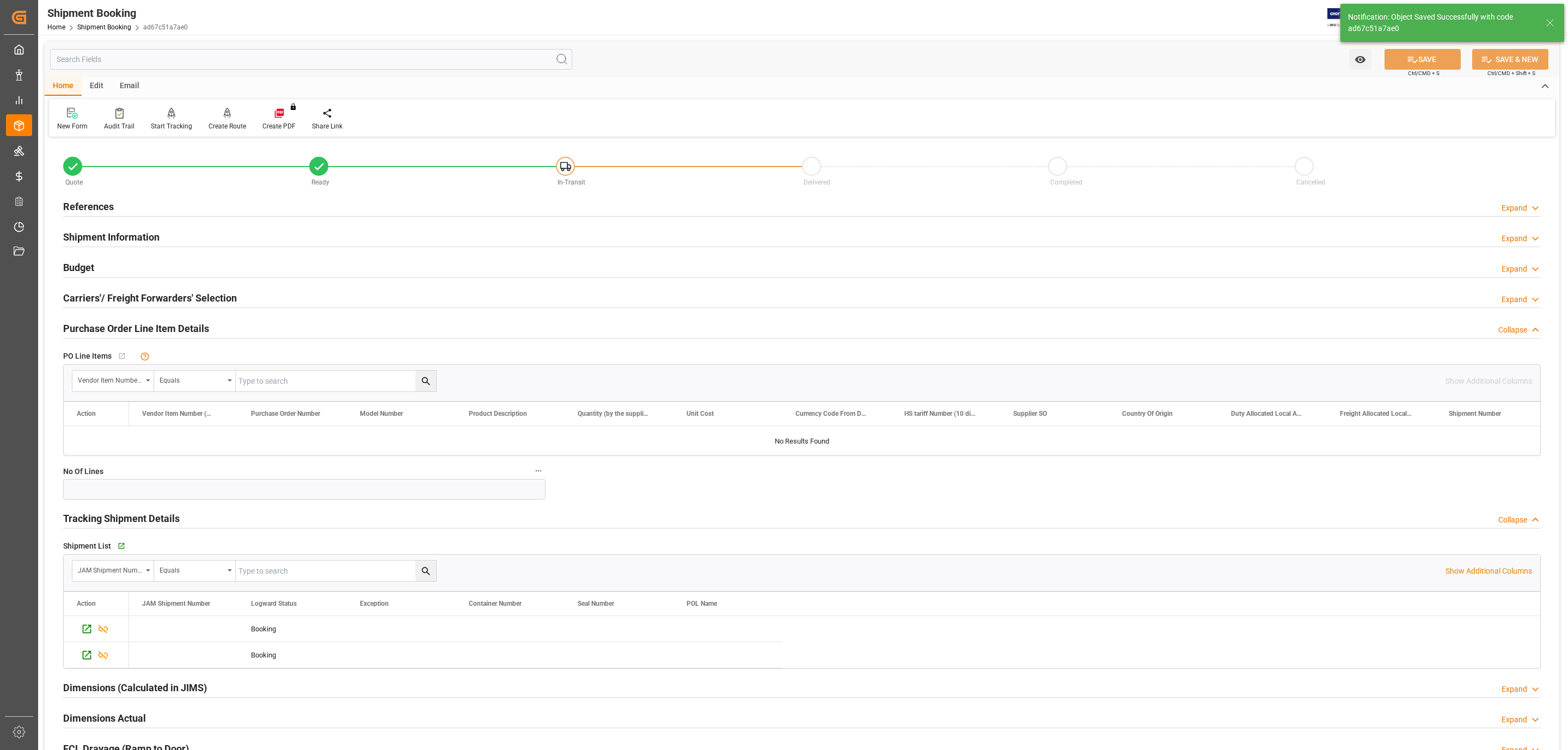
click at [119, 325] on h2 "Purchase Order Line Item Details" at bounding box center [135, 328] width 146 height 15
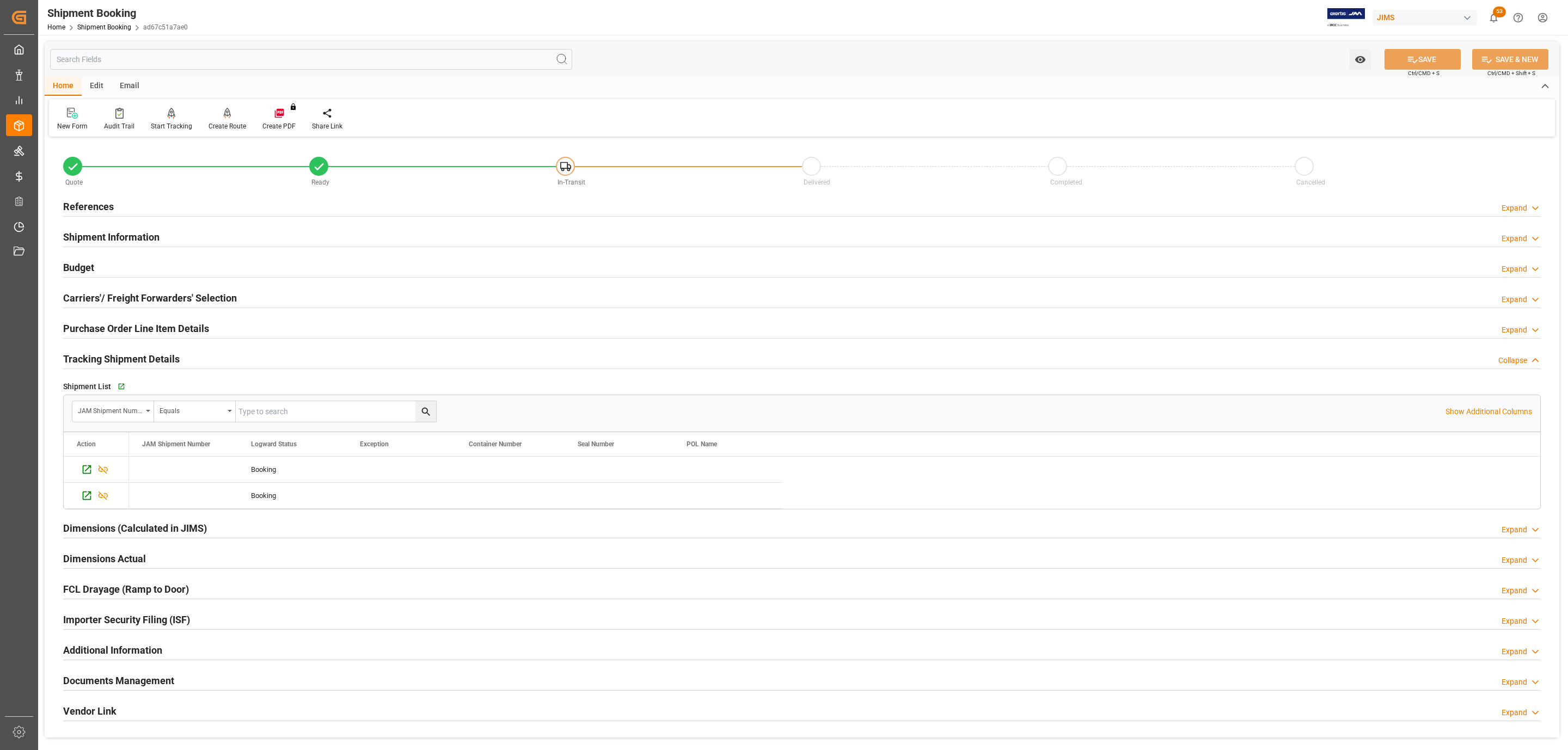
click at [119, 300] on h2 "Carriers'/ Freight Forwarders' Selection" at bounding box center [149, 298] width 173 height 15
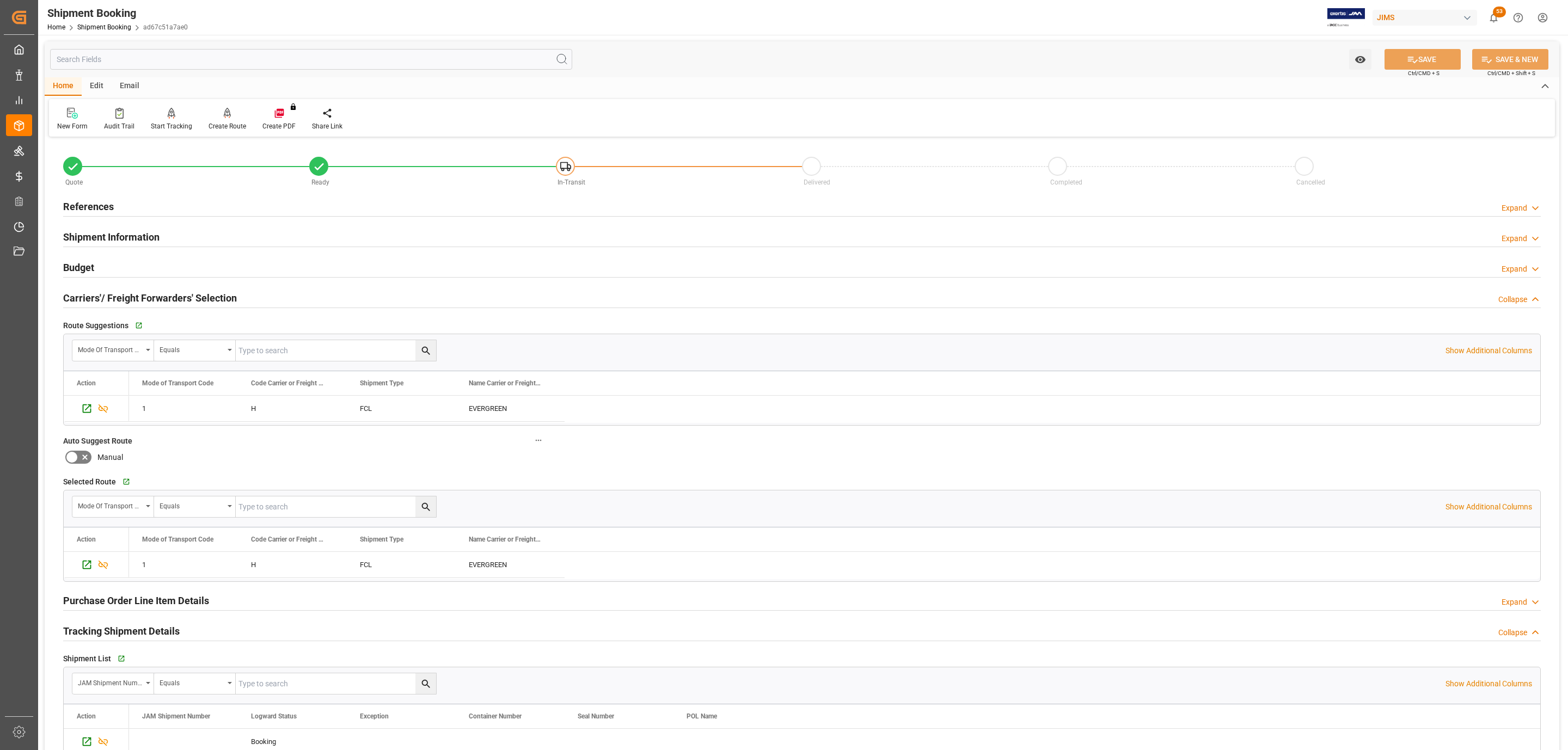
click at [119, 300] on h2 "Carriers'/ Freight Forwarders' Selection" at bounding box center [149, 298] width 173 height 15
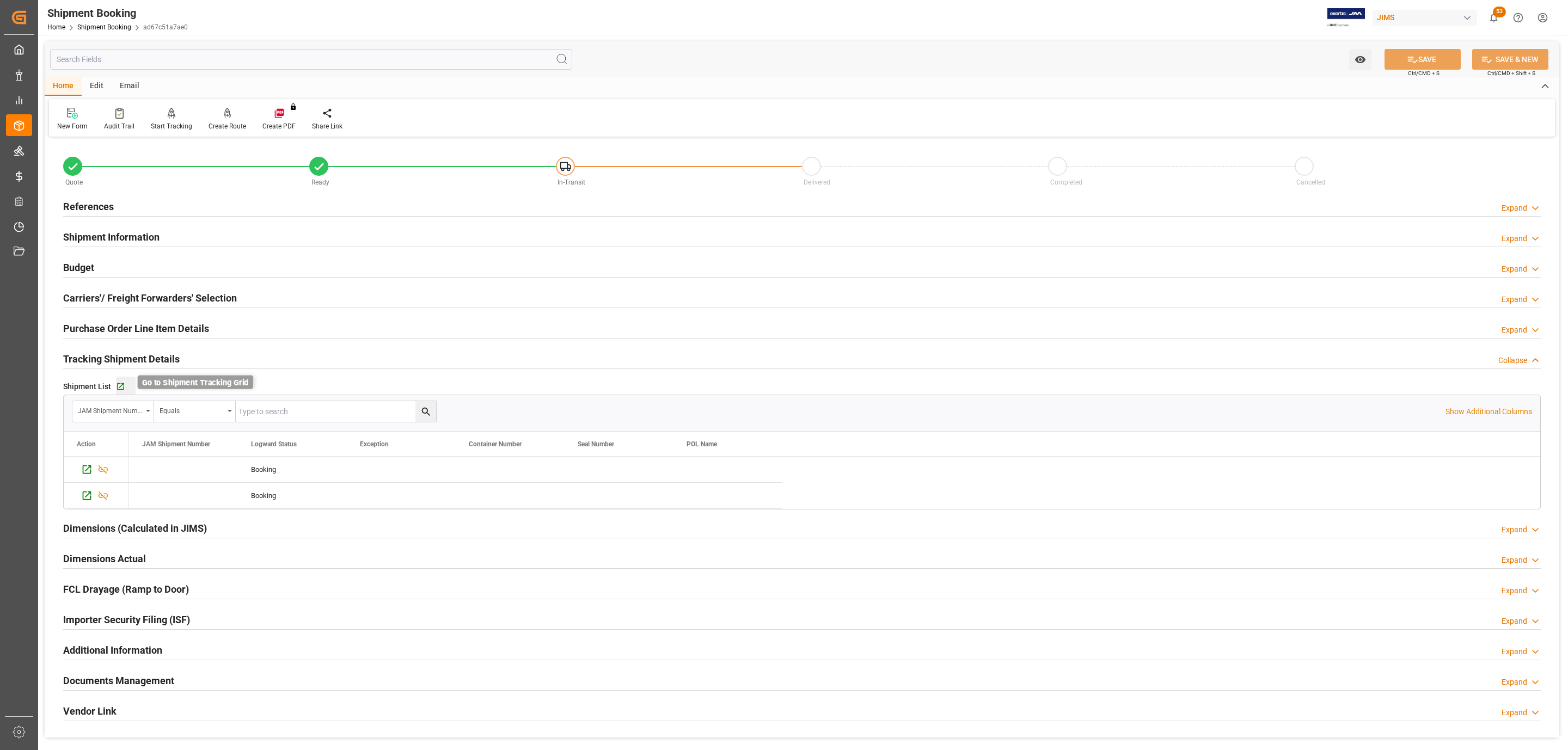
click at [119, 387] on icon "button" at bounding box center [120, 387] width 7 height 7
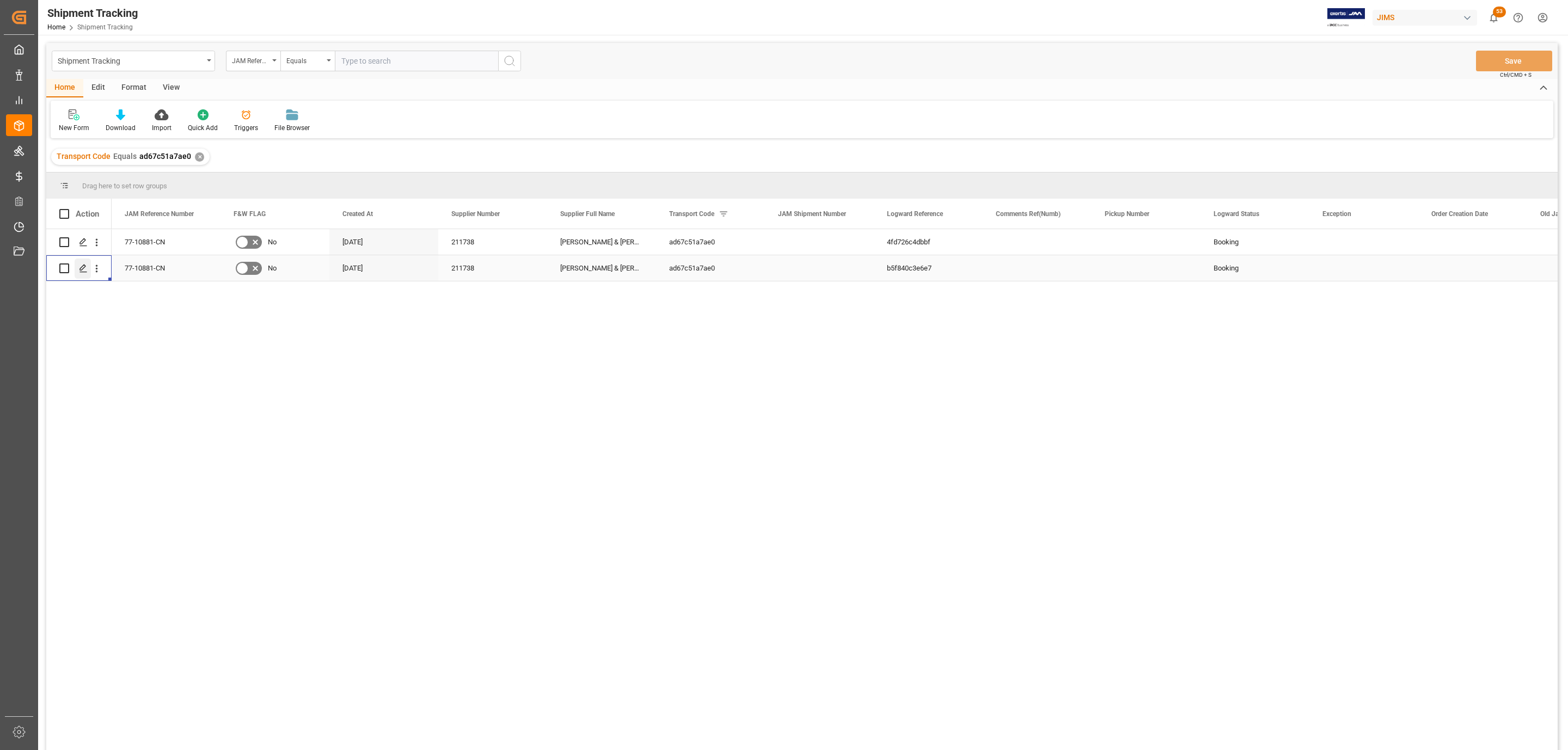
click at [79, 268] on icon "Press SPACE to select this row." at bounding box center [83, 268] width 9 height 9
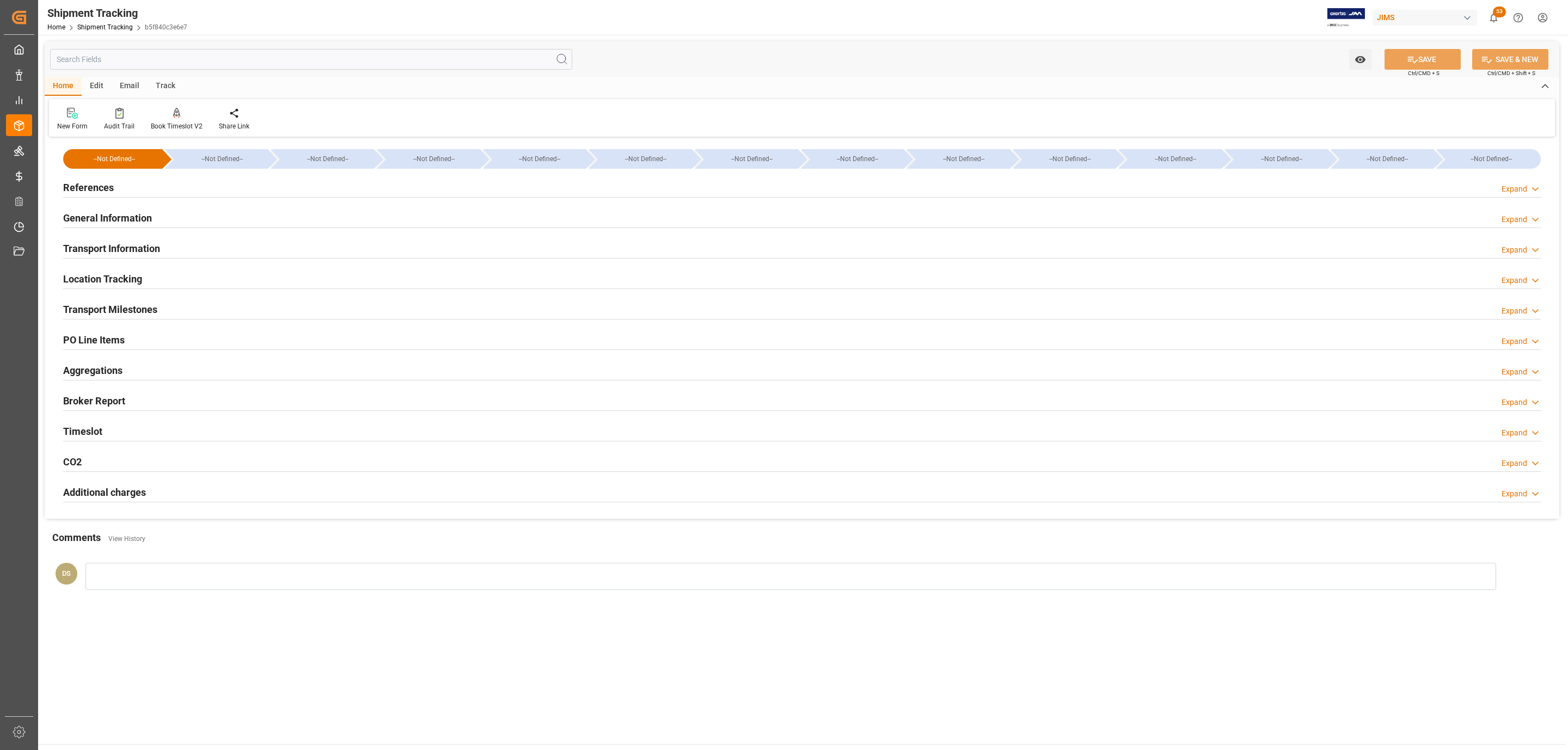
click at [122, 215] on h2 "General Information" at bounding box center [107, 218] width 88 height 15
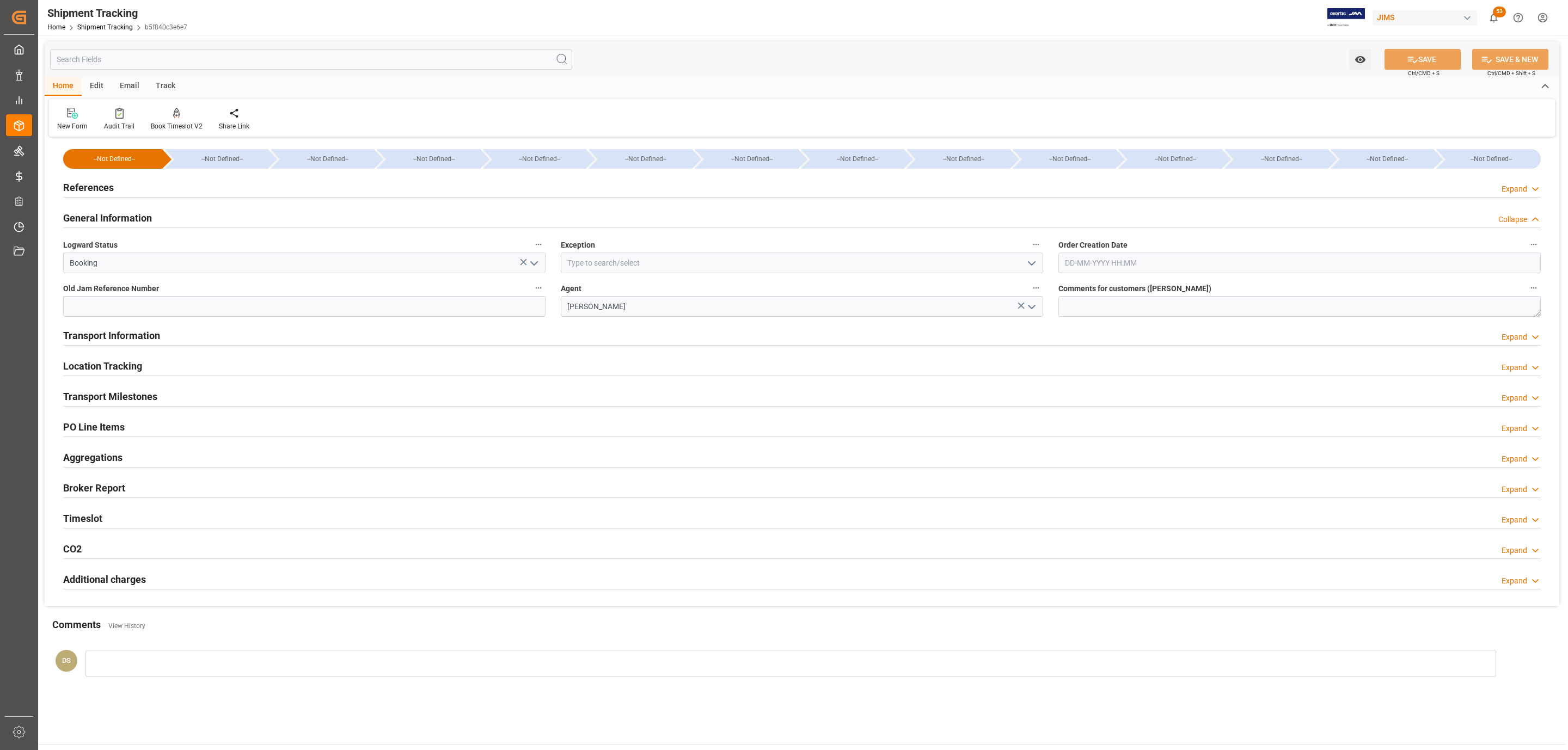
click at [122, 215] on h2 "General Information" at bounding box center [107, 218] width 88 height 15
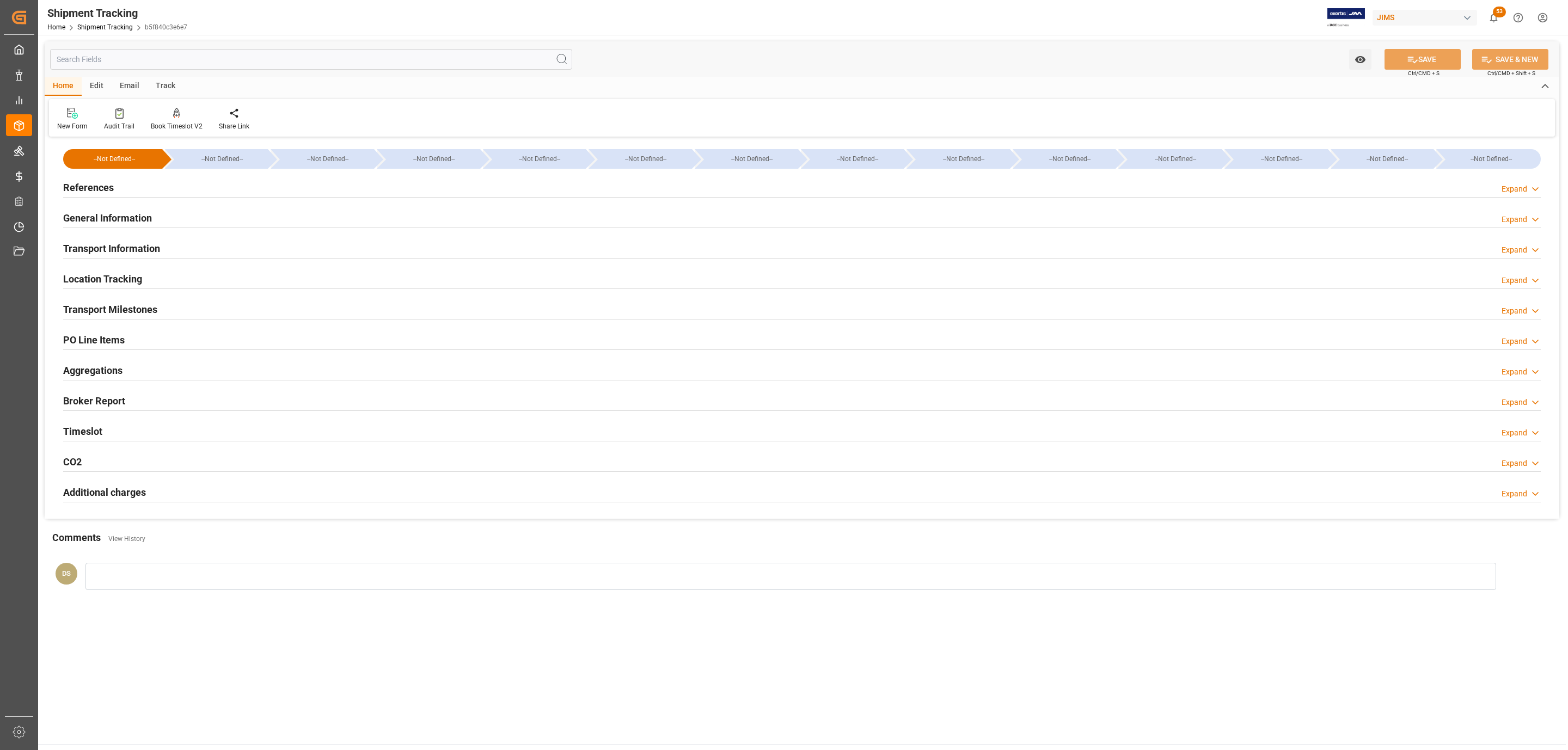
click at [113, 240] on div "Transport Information" at bounding box center [111, 248] width 97 height 21
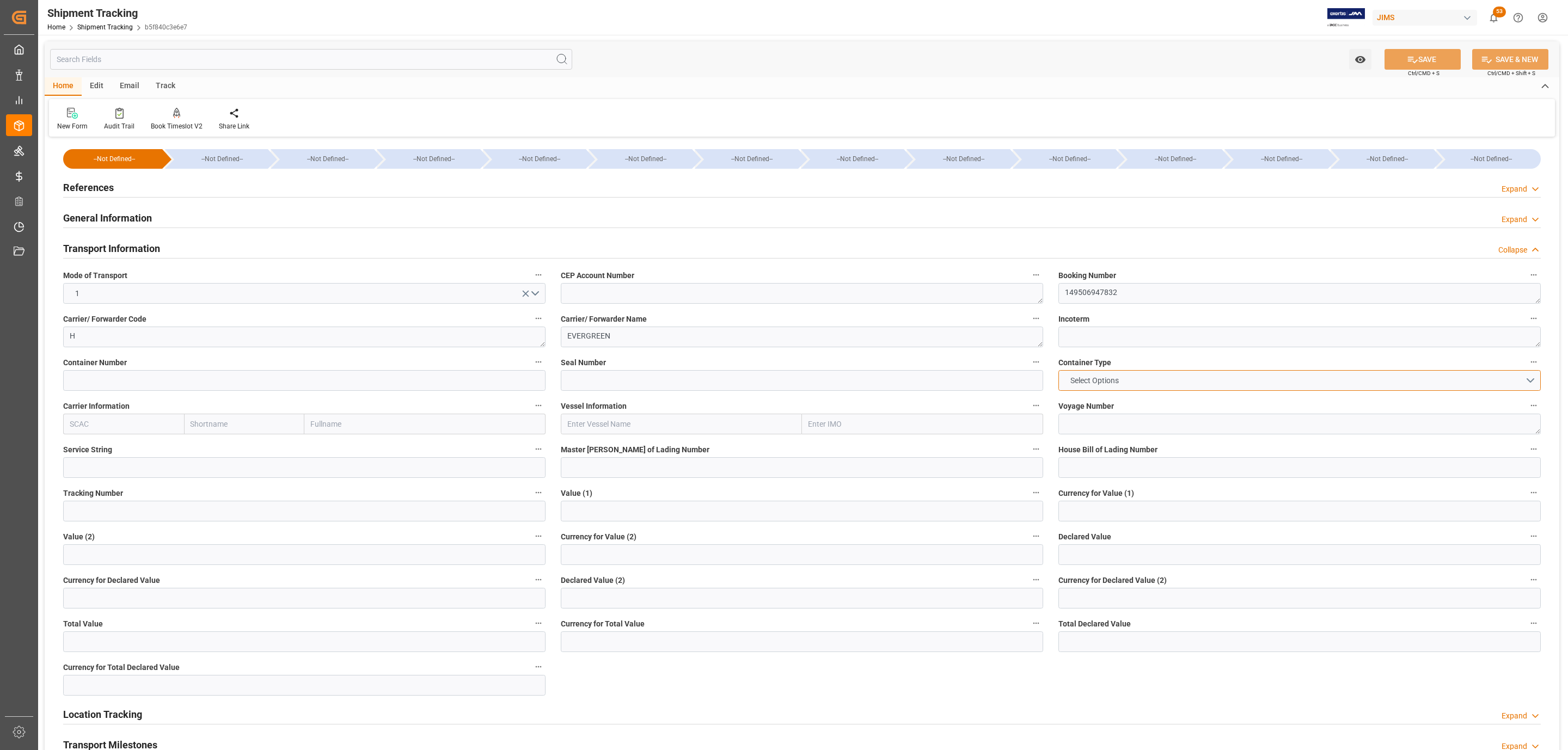
click at [1167, 383] on button "Select Options" at bounding box center [1299, 381] width 482 height 21
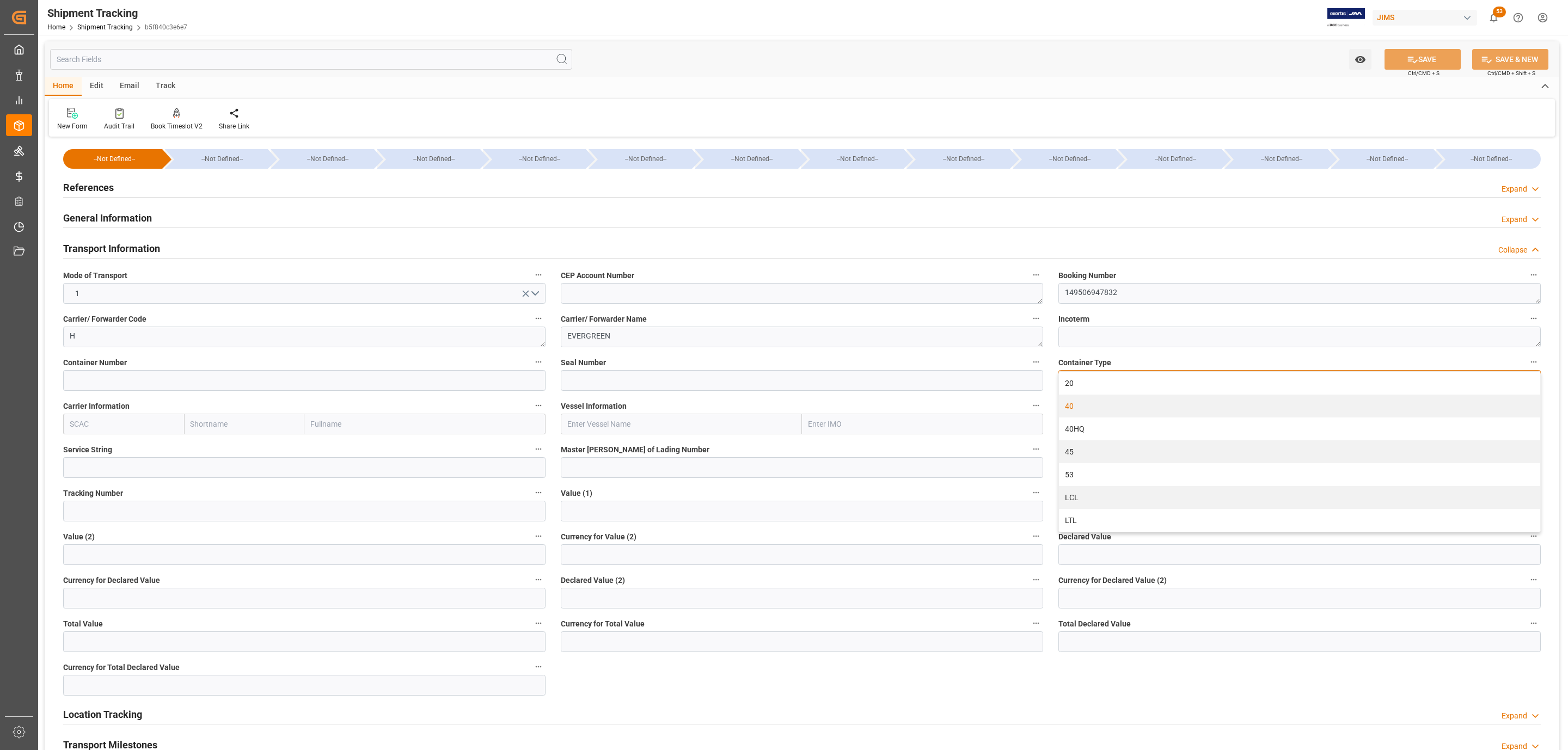
click at [1094, 405] on div "40" at bounding box center [1299, 406] width 481 height 23
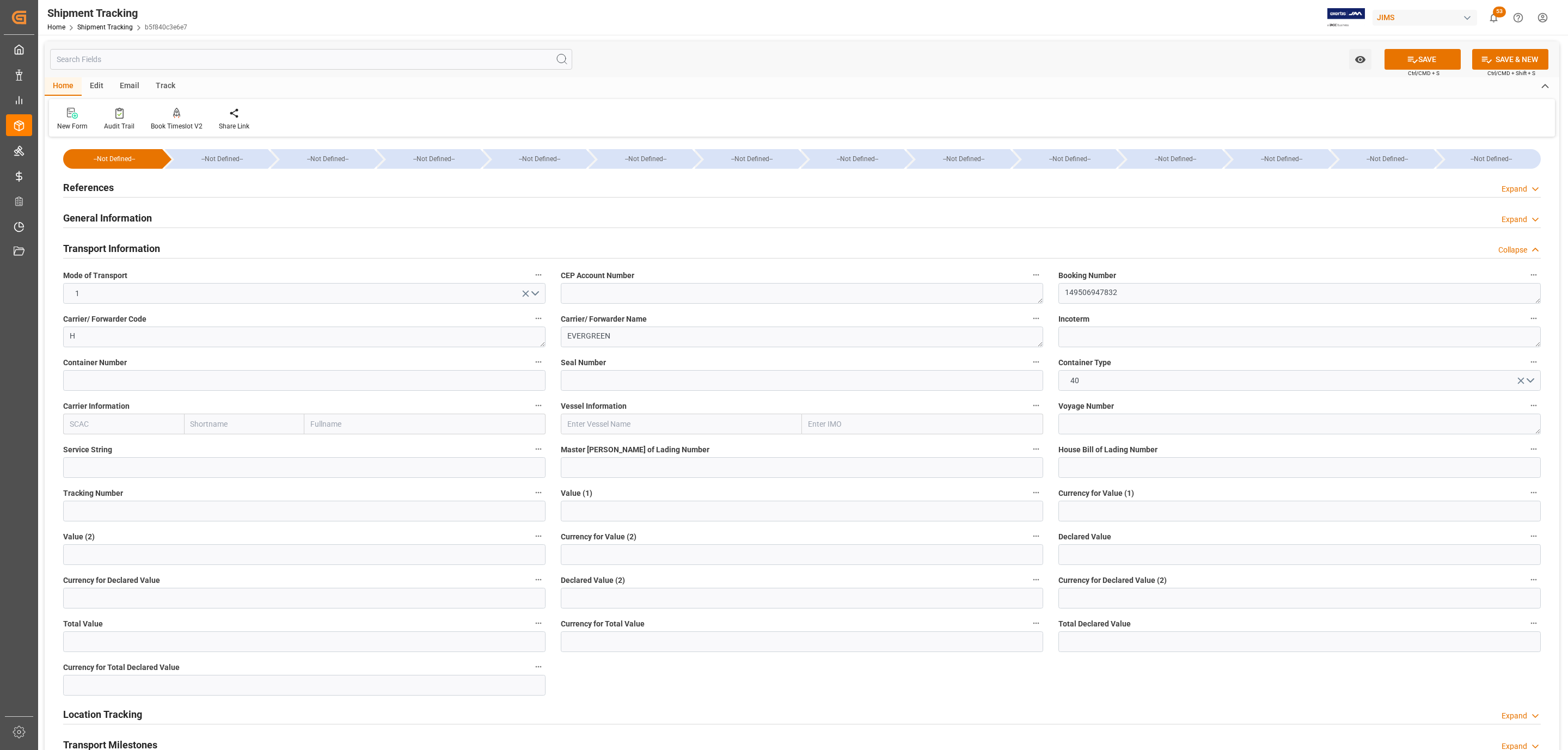
click at [1392, 62] on button "SAVE" at bounding box center [1423, 59] width 76 height 21
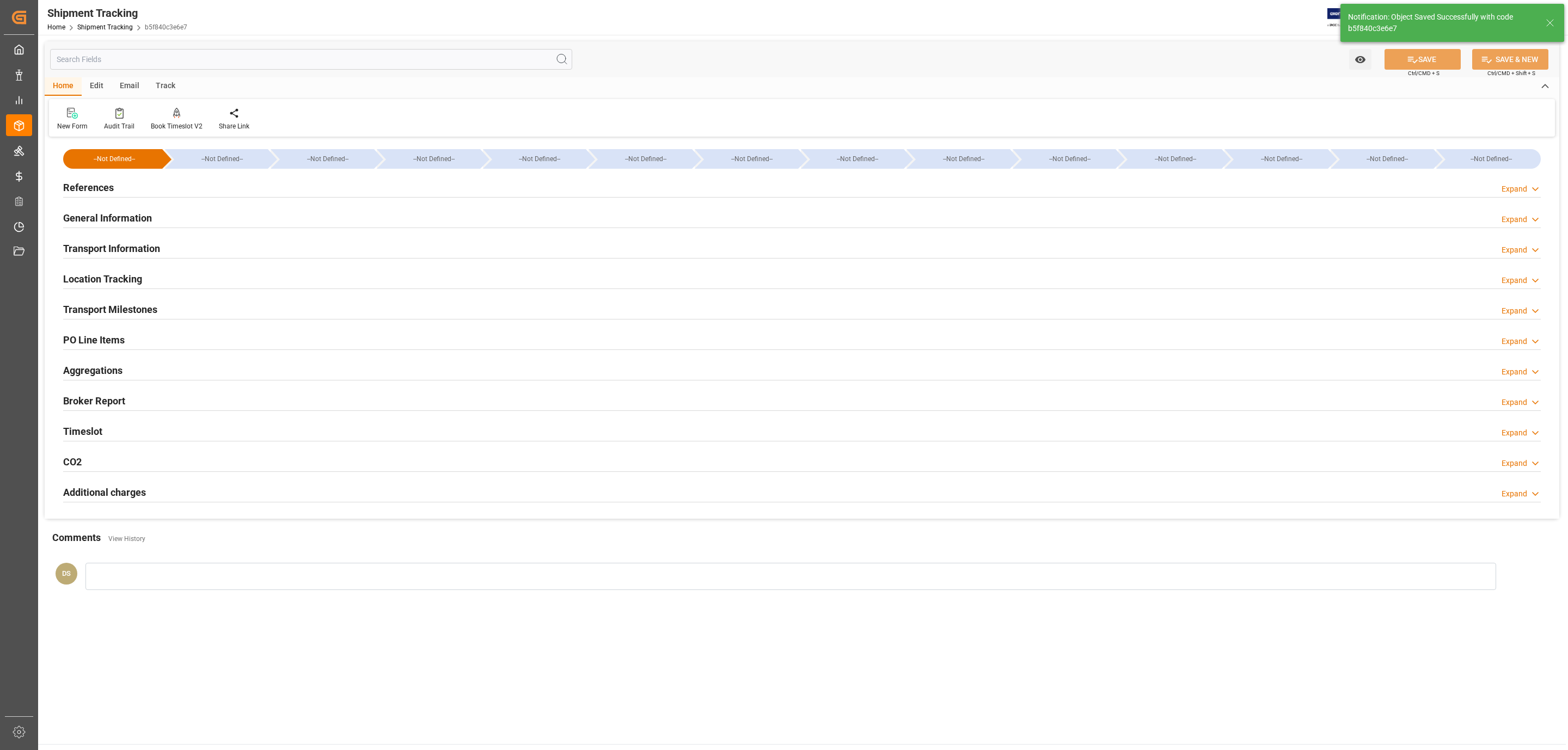
click at [123, 300] on div "Transport Milestones" at bounding box center [110, 309] width 94 height 21
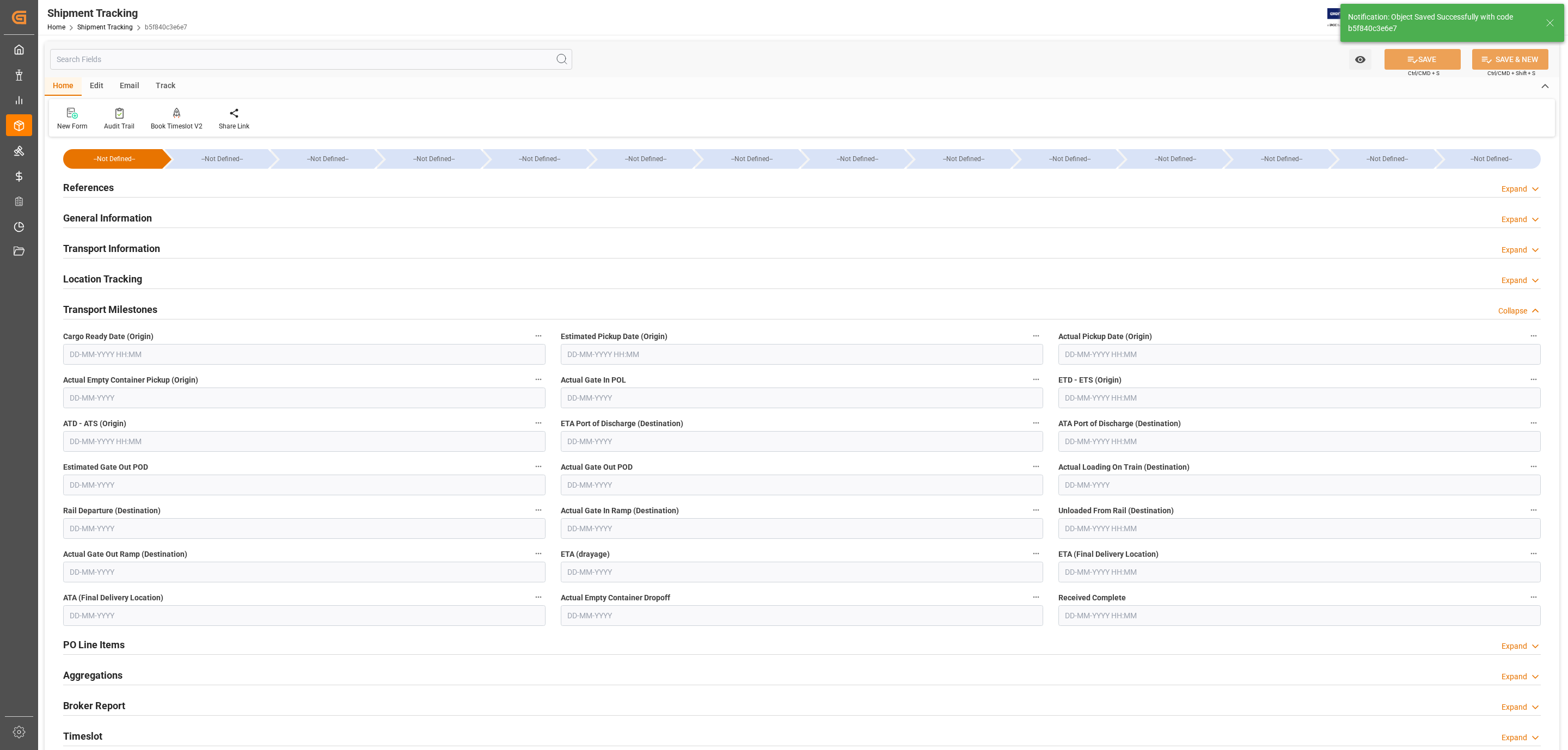
click at [79, 347] on input "text" at bounding box center [304, 354] width 482 height 21
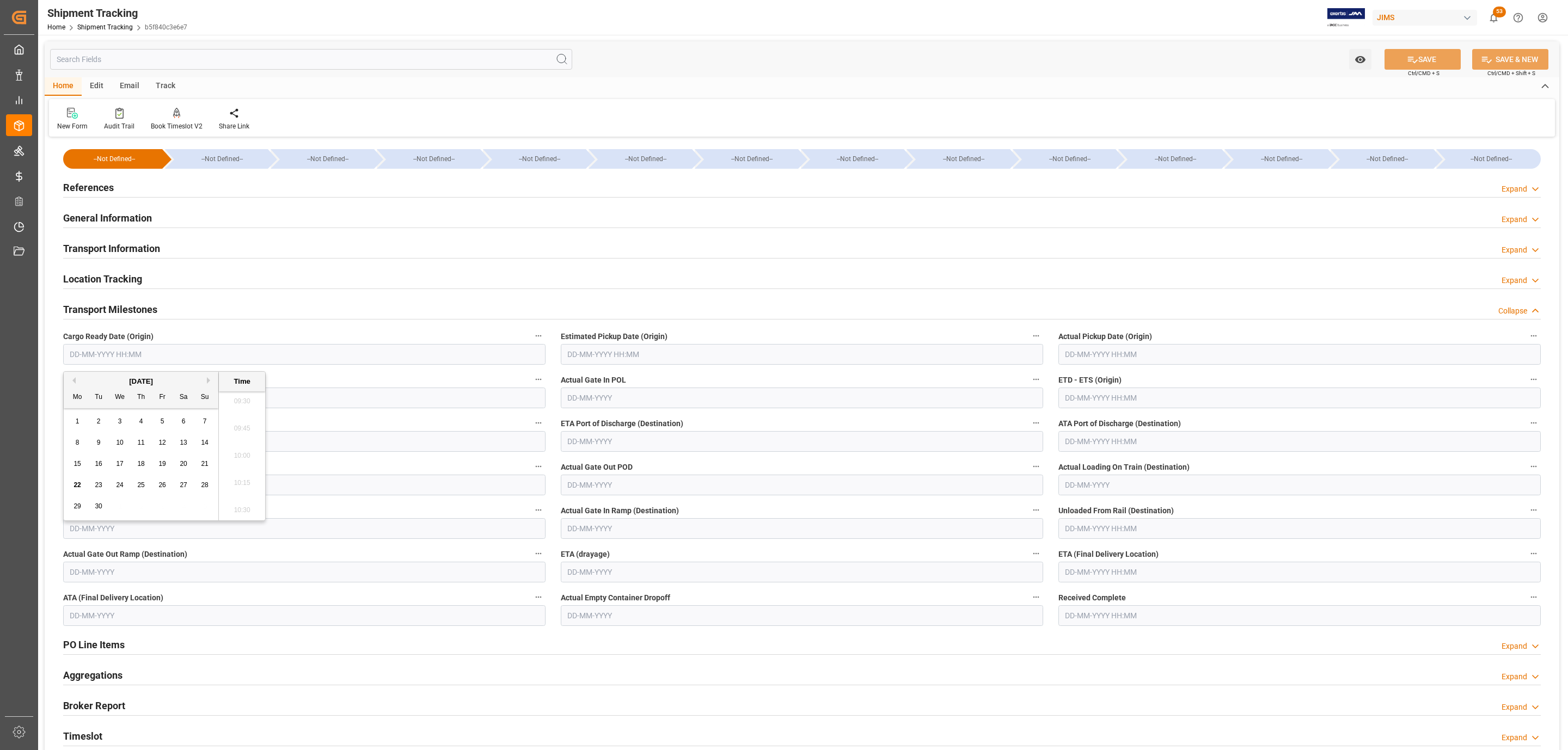
click at [77, 485] on span "22" at bounding box center [77, 485] width 7 height 8
type input "22-09-2025 00:00"
click at [602, 361] on input "text" at bounding box center [802, 354] width 482 height 21
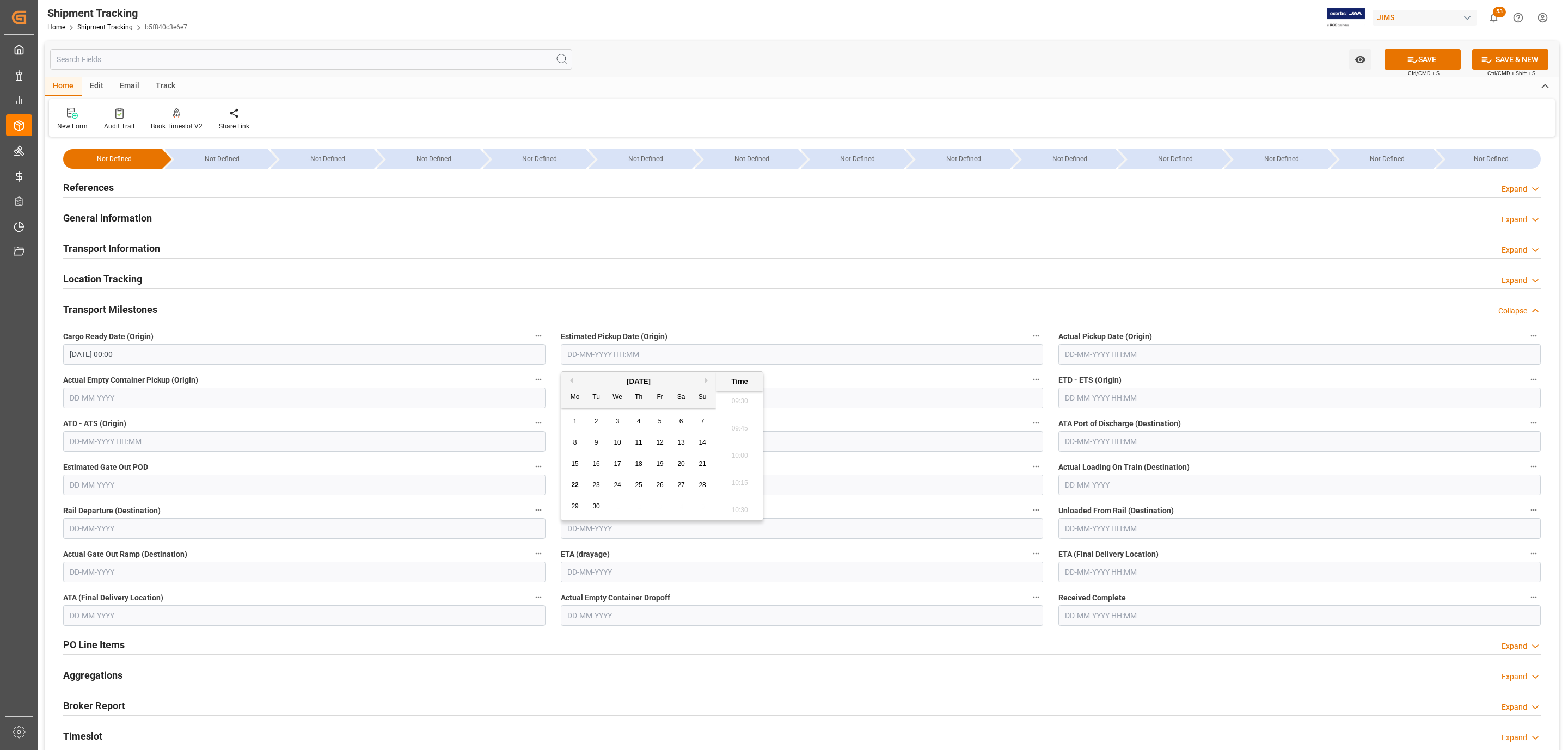
click at [618, 507] on div "29 30 1 2 3 4 5" at bounding box center [638, 506] width 149 height 21
click at [681, 488] on span "27" at bounding box center [681, 485] width 7 height 8
type input "27-09-2025 00:00"
click at [1090, 354] on input "text" at bounding box center [1299, 354] width 482 height 21
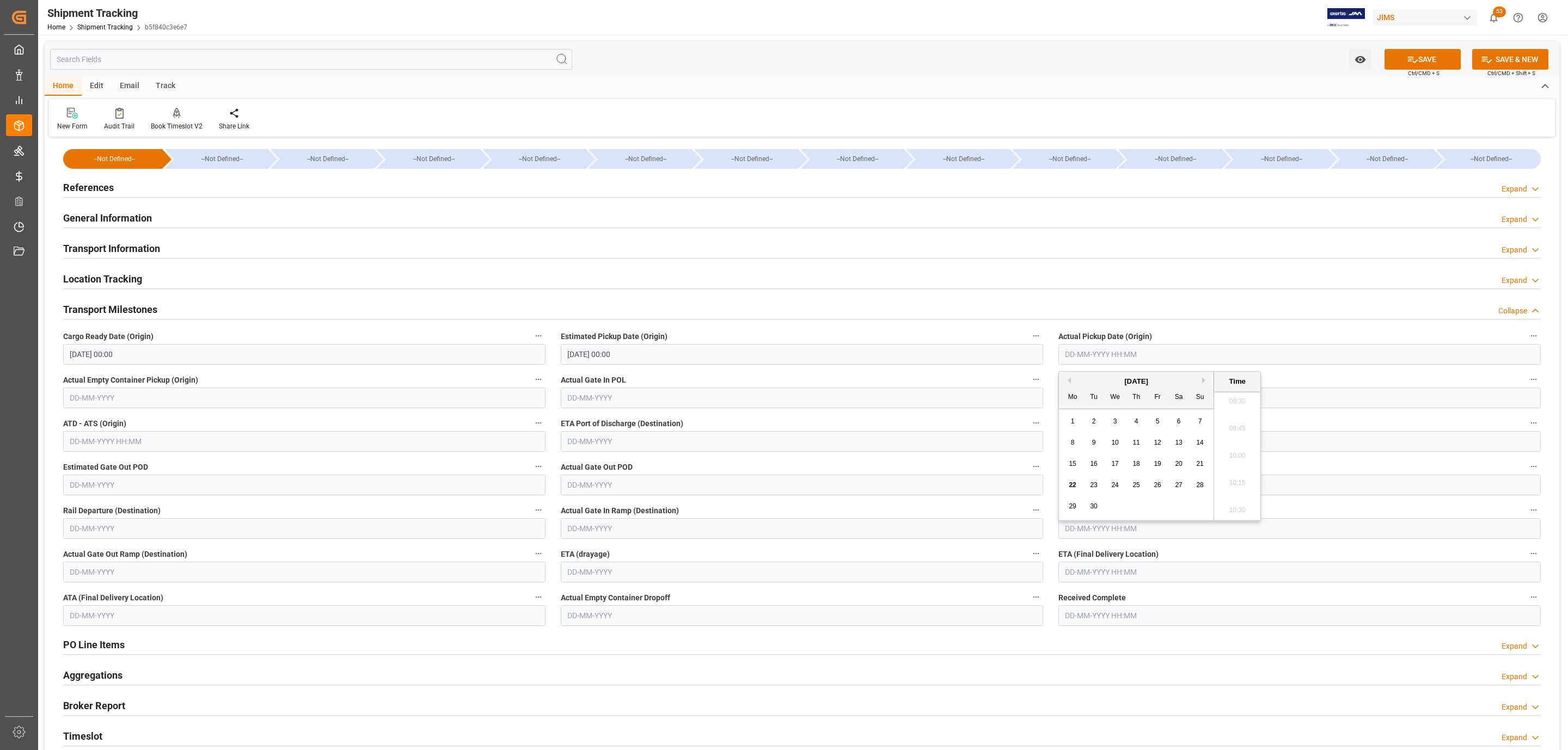
click at [552, 403] on div "Actual Empty Container Pickup (Origin)" at bounding box center [304, 390] width 497 height 44
click at [1080, 397] on input "text" at bounding box center [1299, 398] width 482 height 21
click at [1114, 546] on div "29 30 1 2 3 4 5" at bounding box center [1136, 550] width 149 height 21
click at [1203, 534] on div "28" at bounding box center [1201, 529] width 14 height 13
type input "28-09-2025 00:00"
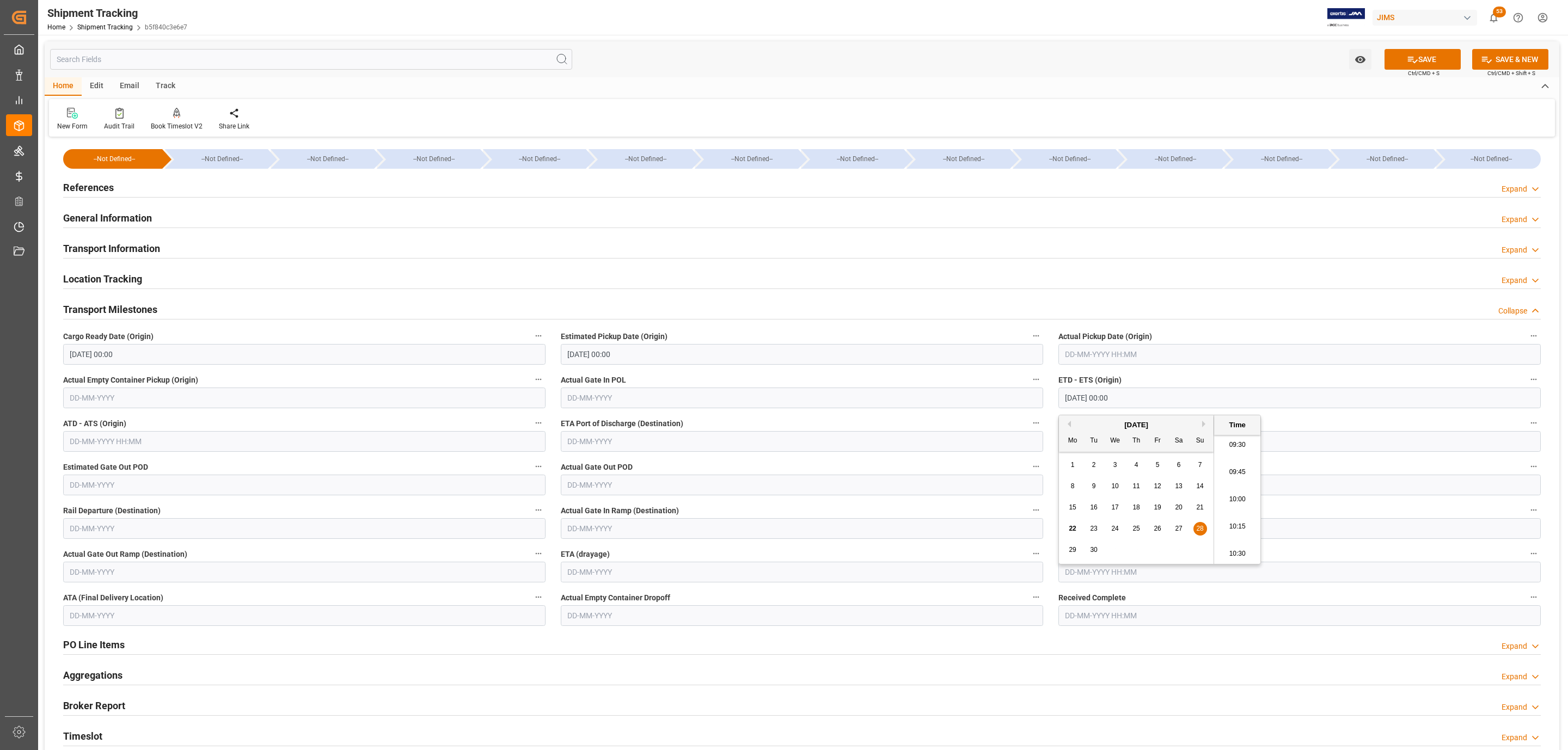
click at [300, 461] on label "Estimated Gate Out POD" at bounding box center [304, 467] width 482 height 15
click at [531, 461] on button "Estimated Gate Out POD" at bounding box center [538, 466] width 14 height 14
click at [162, 461] on div at bounding box center [784, 375] width 1568 height 750
click at [140, 490] on input "text" at bounding box center [304, 485] width 482 height 21
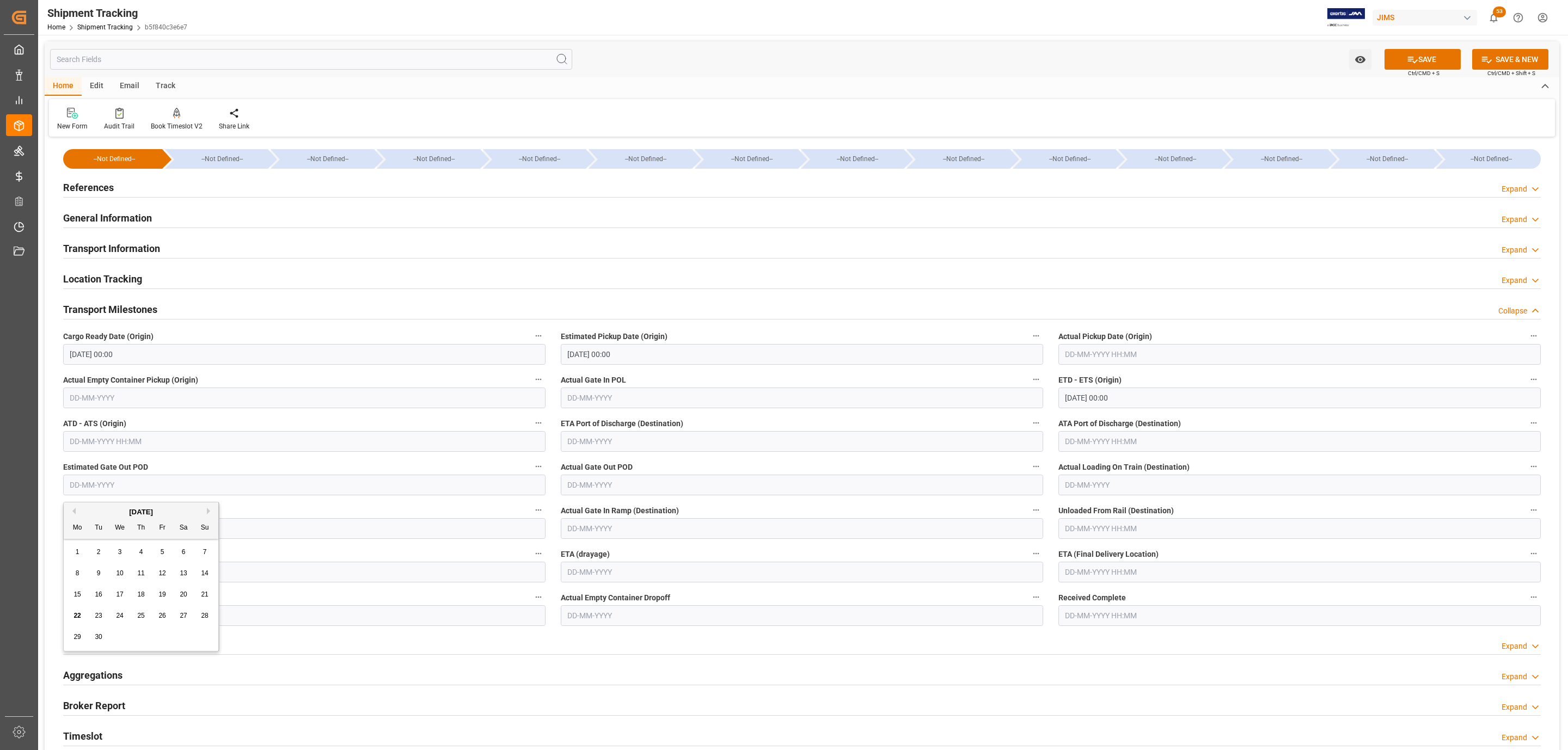
click at [129, 515] on div "September 2025" at bounding box center [141, 512] width 155 height 11
click at [207, 513] on button "Next Month" at bounding box center [210, 510] width 6 height 6
click at [207, 598] on span "19" at bounding box center [204, 594] width 7 height 8
type input "19-10-2025"
click at [1071, 575] on input "text" at bounding box center [1299, 573] width 482 height 21
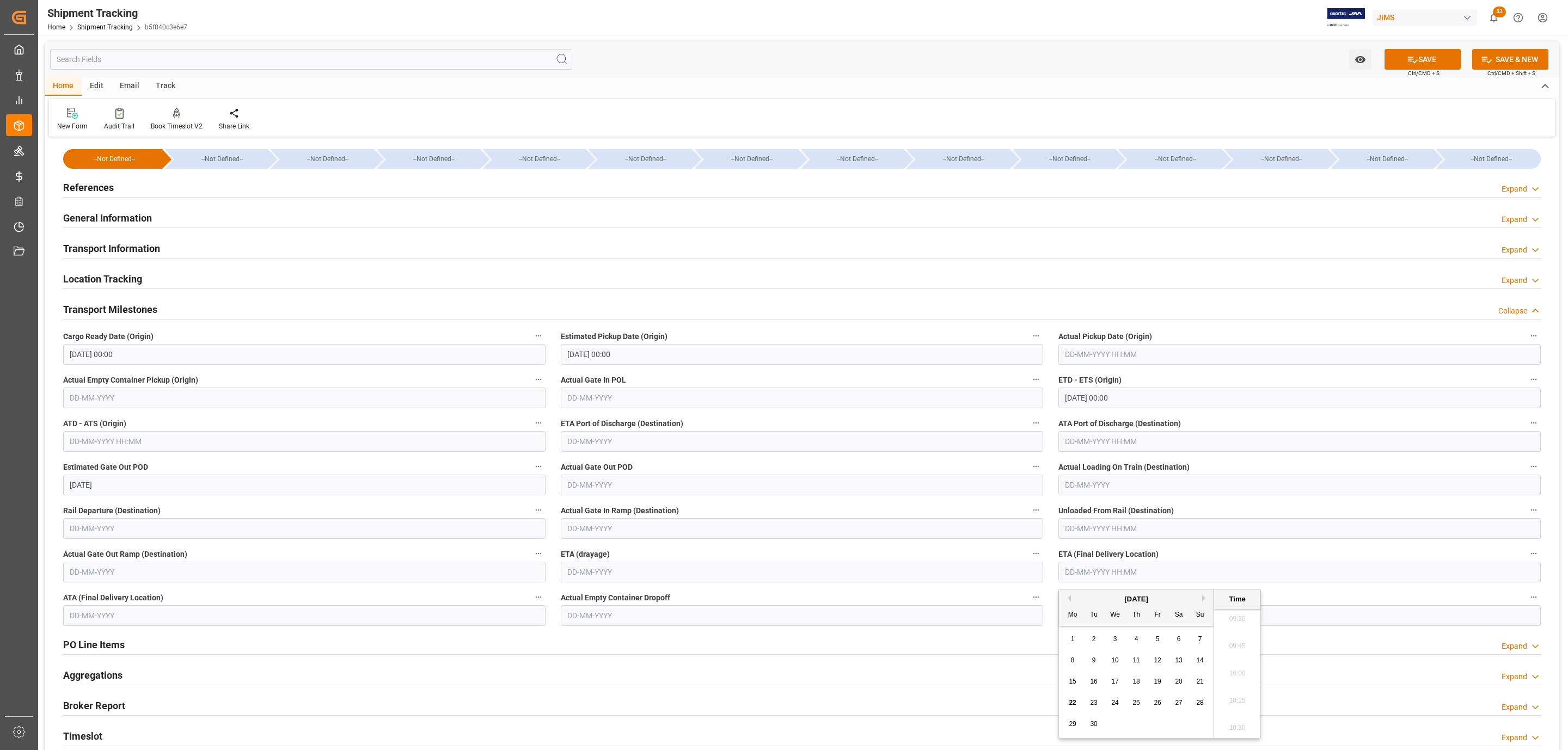
click at [1205, 597] on button "Next Month" at bounding box center [1205, 598] width 6 height 6
click at [1075, 724] on span "27" at bounding box center [1072, 724] width 7 height 8
type input "27-10-2025 00:00"
click at [1423, 64] on button "SAVE" at bounding box center [1423, 59] width 76 height 21
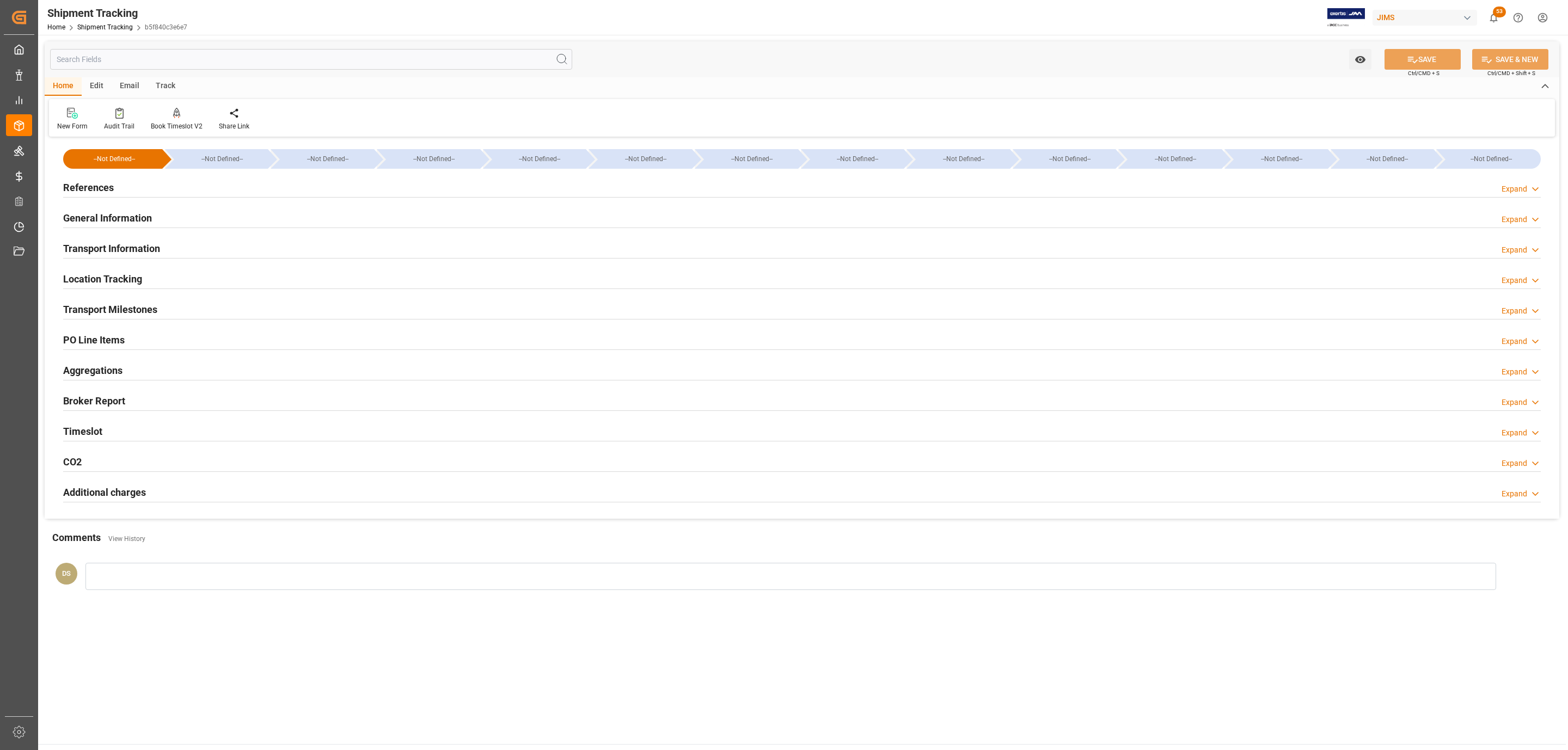
click at [136, 312] on h2 "Transport Milestones" at bounding box center [110, 309] width 94 height 15
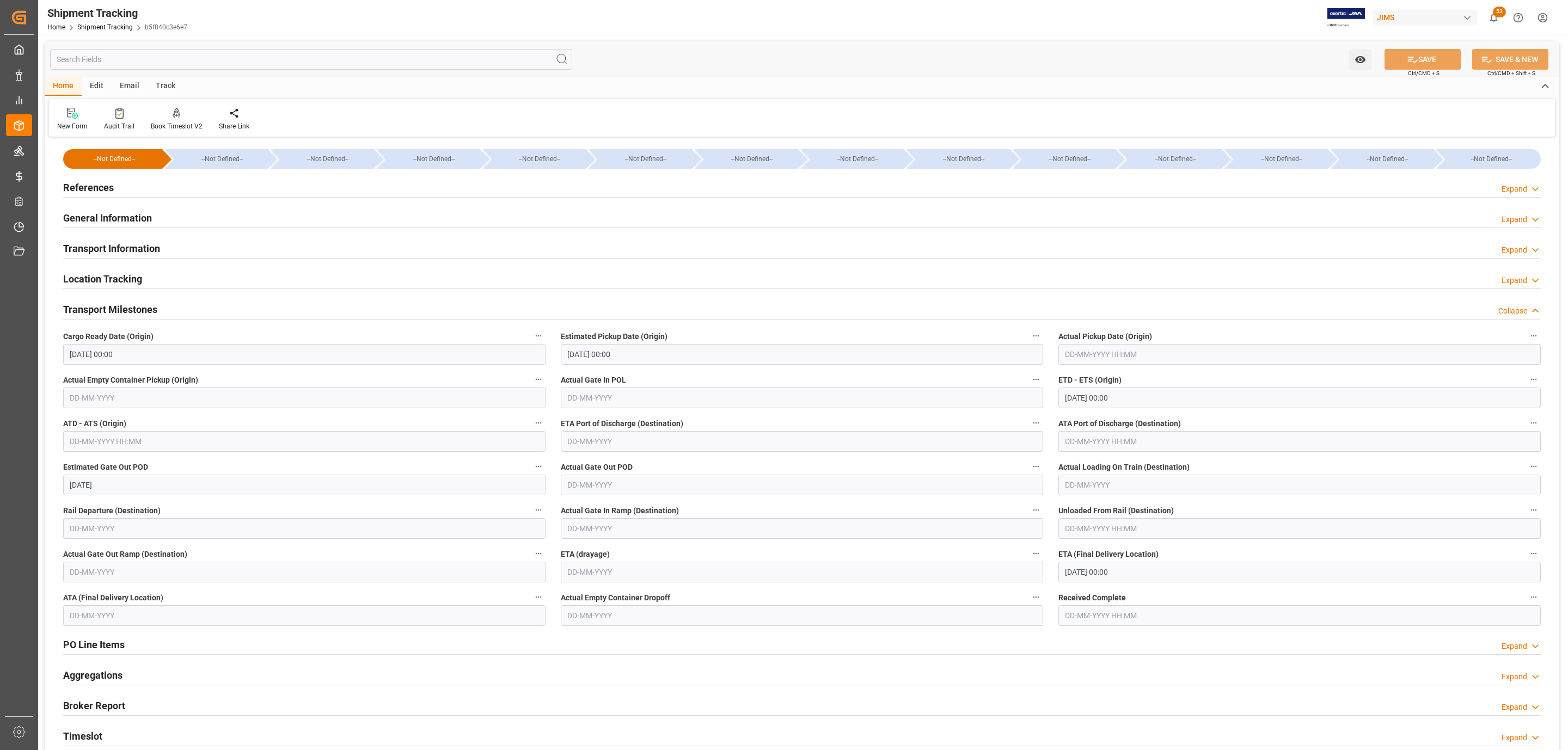
click at [131, 255] on h2 "Transport Information" at bounding box center [111, 248] width 97 height 15
